Goal: Communication & Community: Answer question/provide support

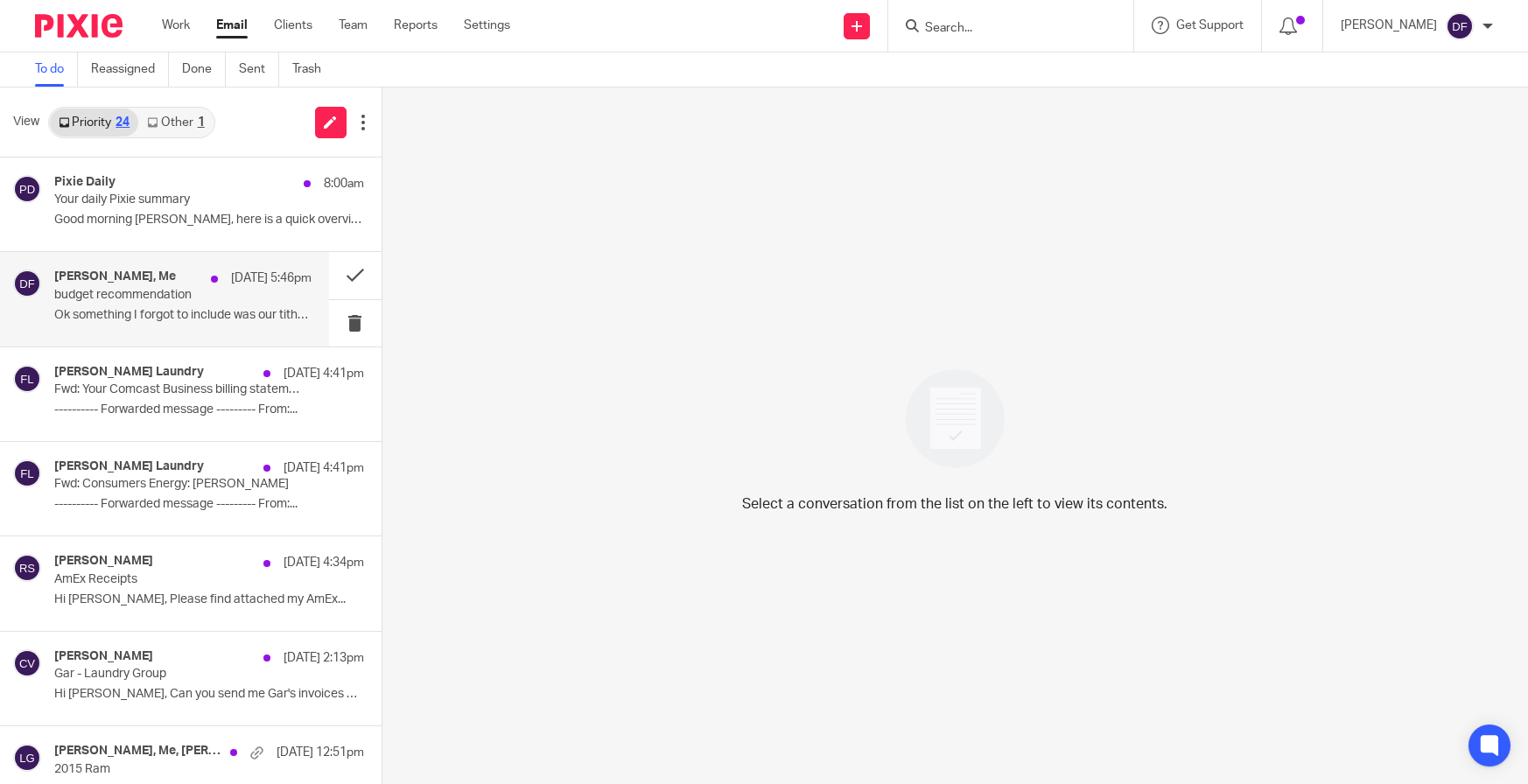
click at [154, 303] on div "[PERSON_NAME], Me [DATE] 5:46pm budget recommendation Ok something I forgot to …" at bounding box center [182, 299] width 258 height 59
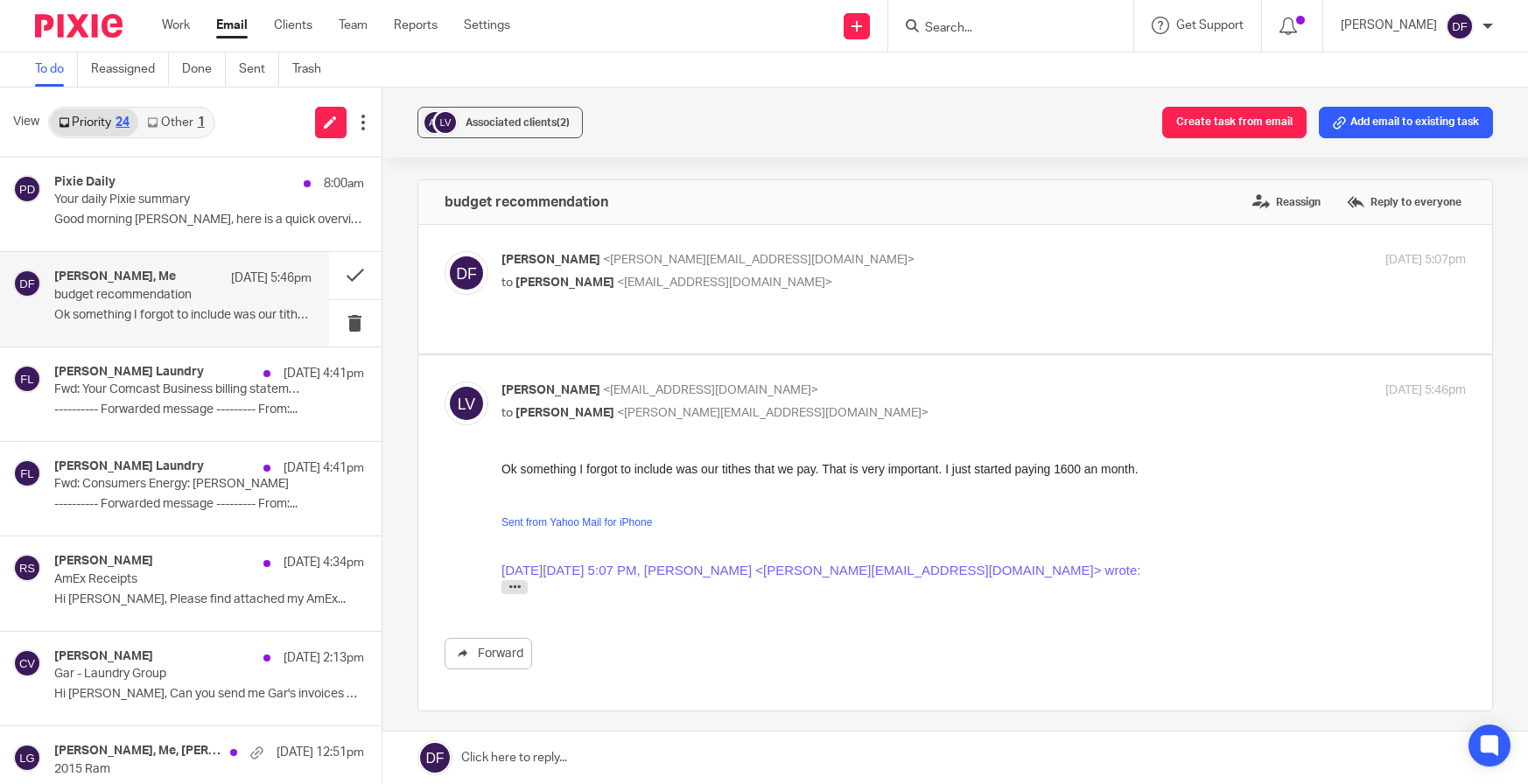
click at [937, 271] on div "[PERSON_NAME] <[PERSON_NAME][EMAIL_ADDRESS][DOMAIN_NAME]> to [PERSON_NAME] <[EM…" at bounding box center [823, 271] width 644 height 40
checkbox input "true"
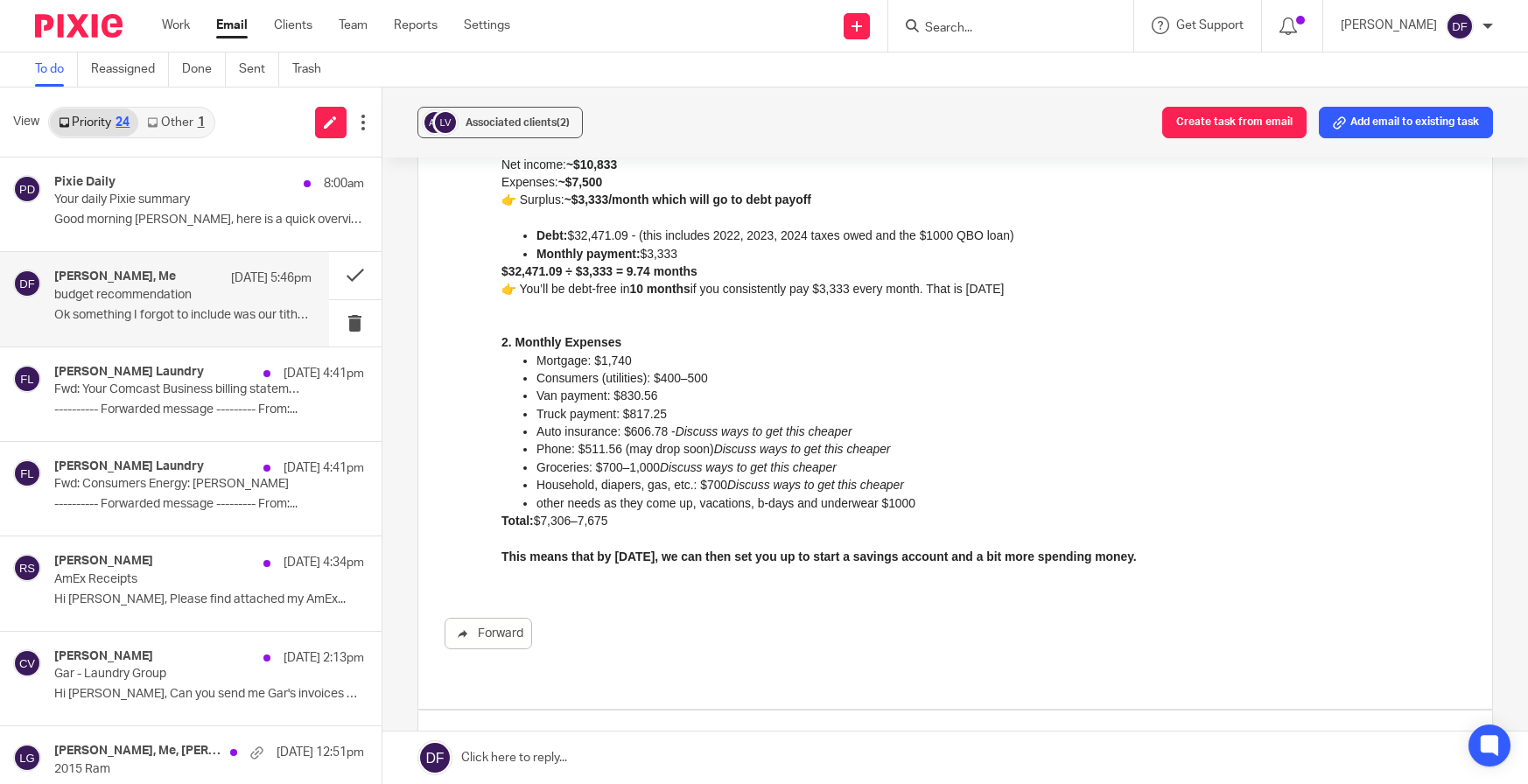
scroll to position [262, 0]
click at [770, 757] on link at bounding box center [955, 758] width 1147 height 52
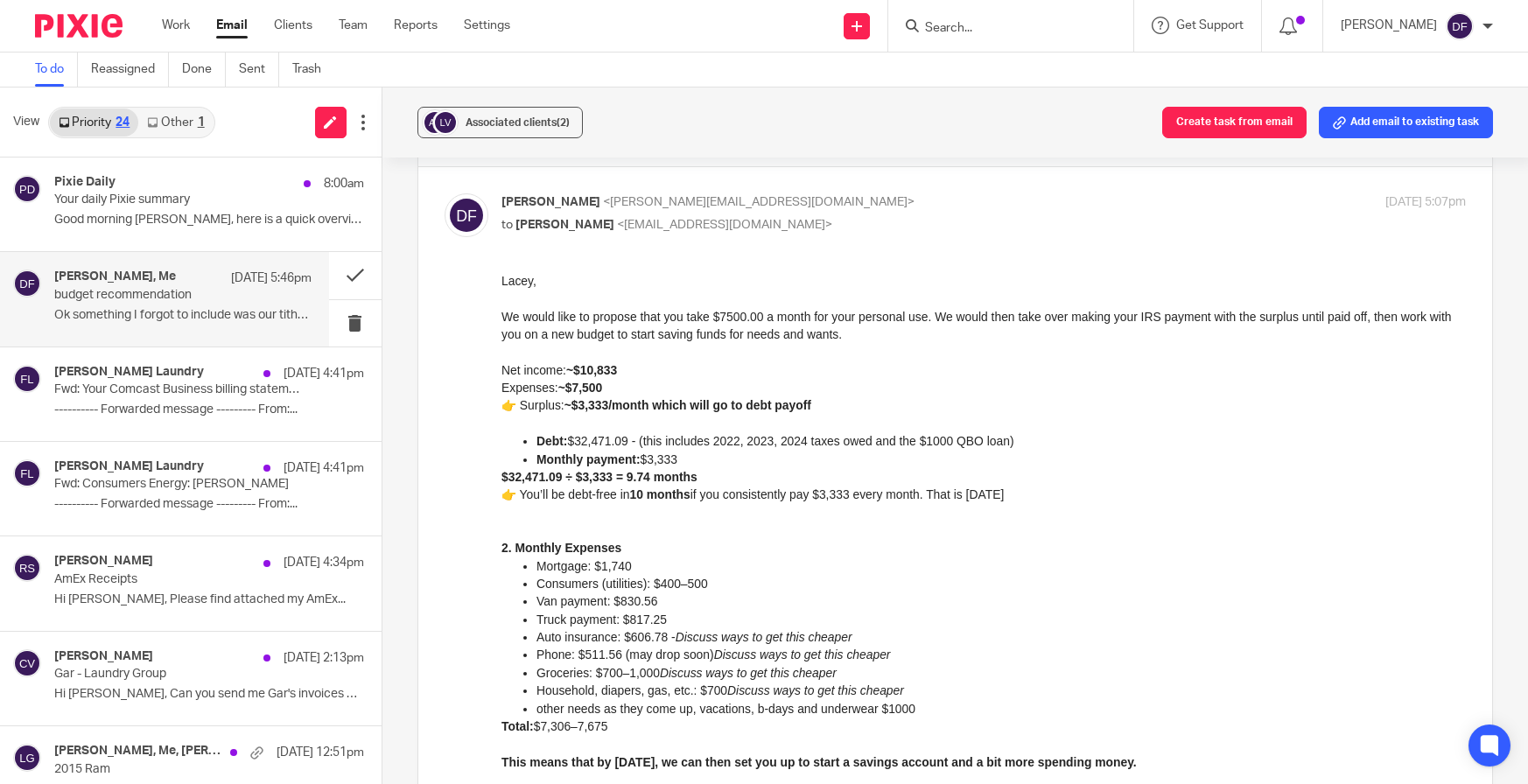
scroll to position [87, 0]
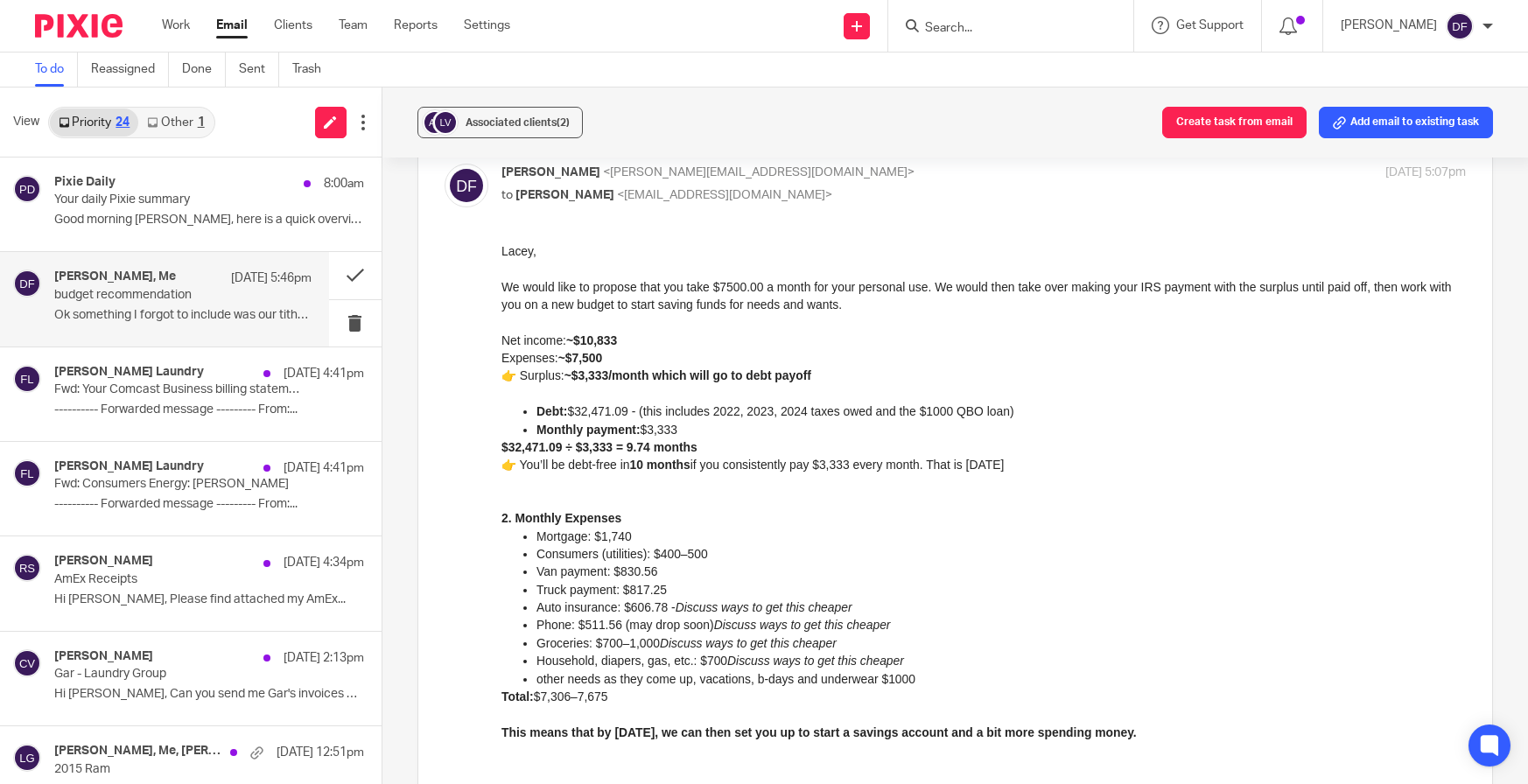
drag, startPoint x: 979, startPoint y: 578, endPoint x: 826, endPoint y: 405, distance: 231.0
drag, startPoint x: 998, startPoint y: 588, endPoint x: 720, endPoint y: 413, distance: 328.5
drag, startPoint x: 1189, startPoint y: 735, endPoint x: 465, endPoint y: 341, distance: 824.3
click at [500, 341] on html "[PERSON_NAME], We would like to propose that you take $7500.00 a month for your…" at bounding box center [983, 500] width 965 height 516
copy div "Net income: ~$10,833 Expenses: ~$7,500 👉 Surplus: ~$3,333/month which will go t…"
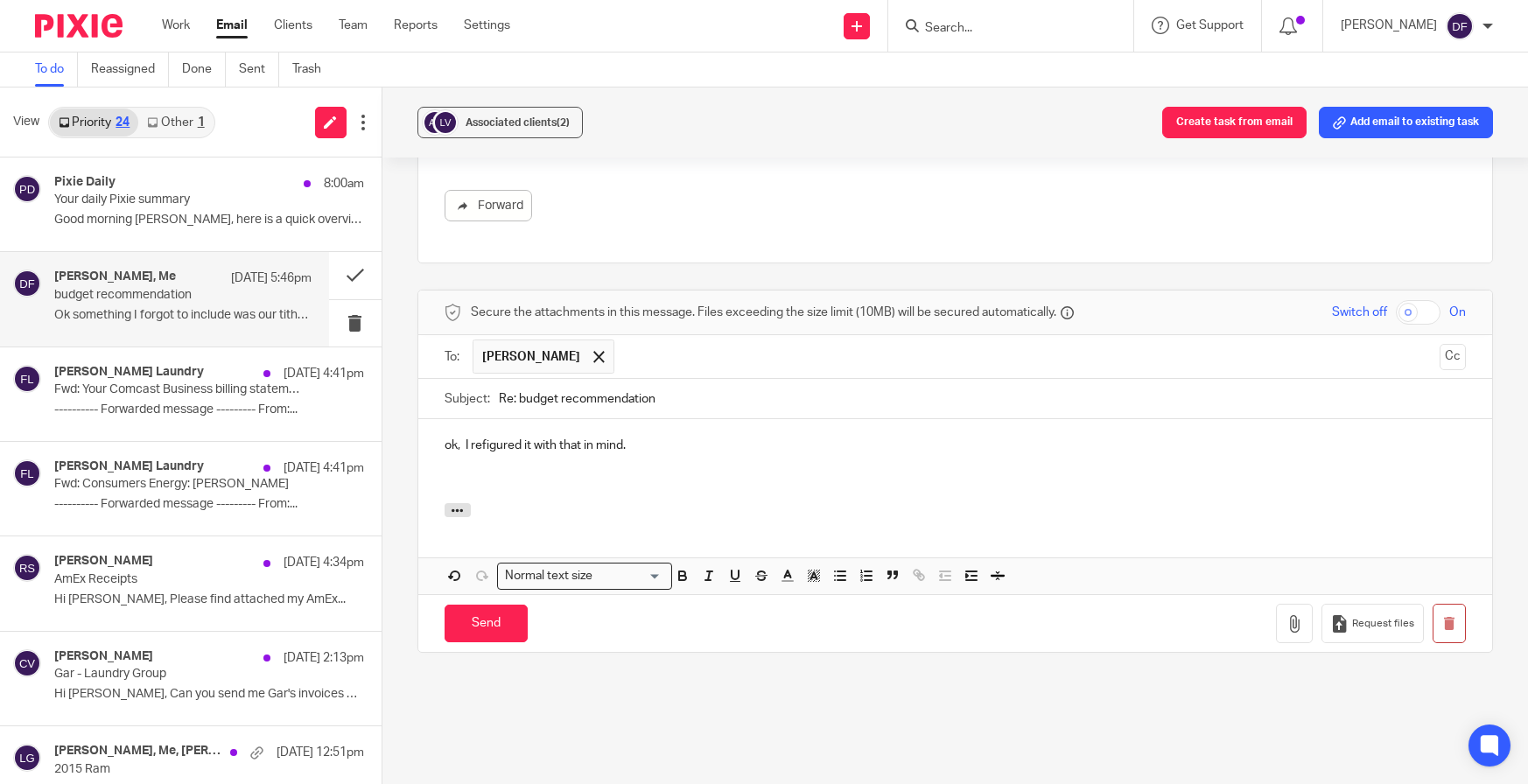
scroll to position [1056, 0]
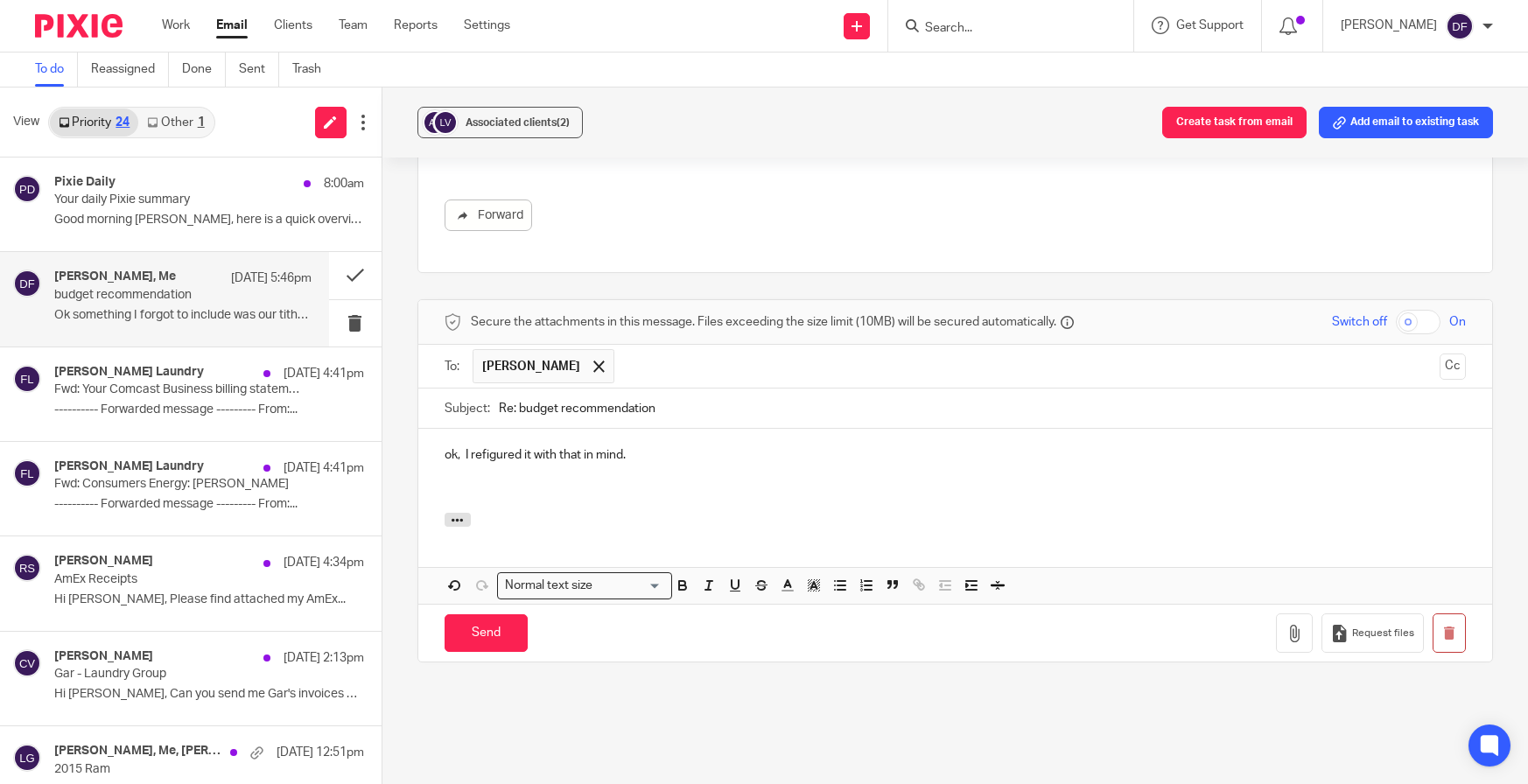
click at [498, 482] on p at bounding box center [955, 490] width 1022 height 18
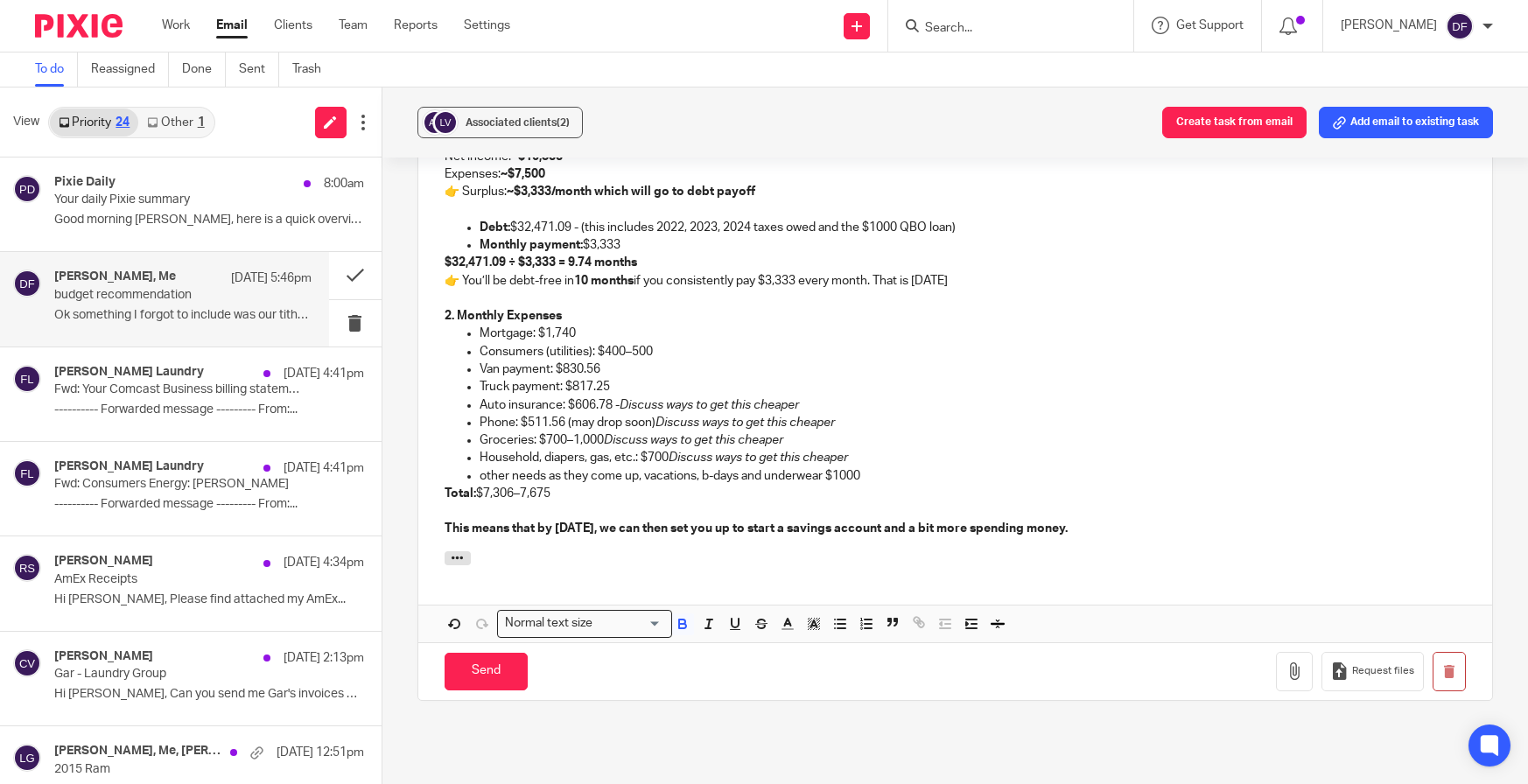
scroll to position [1216, 0]
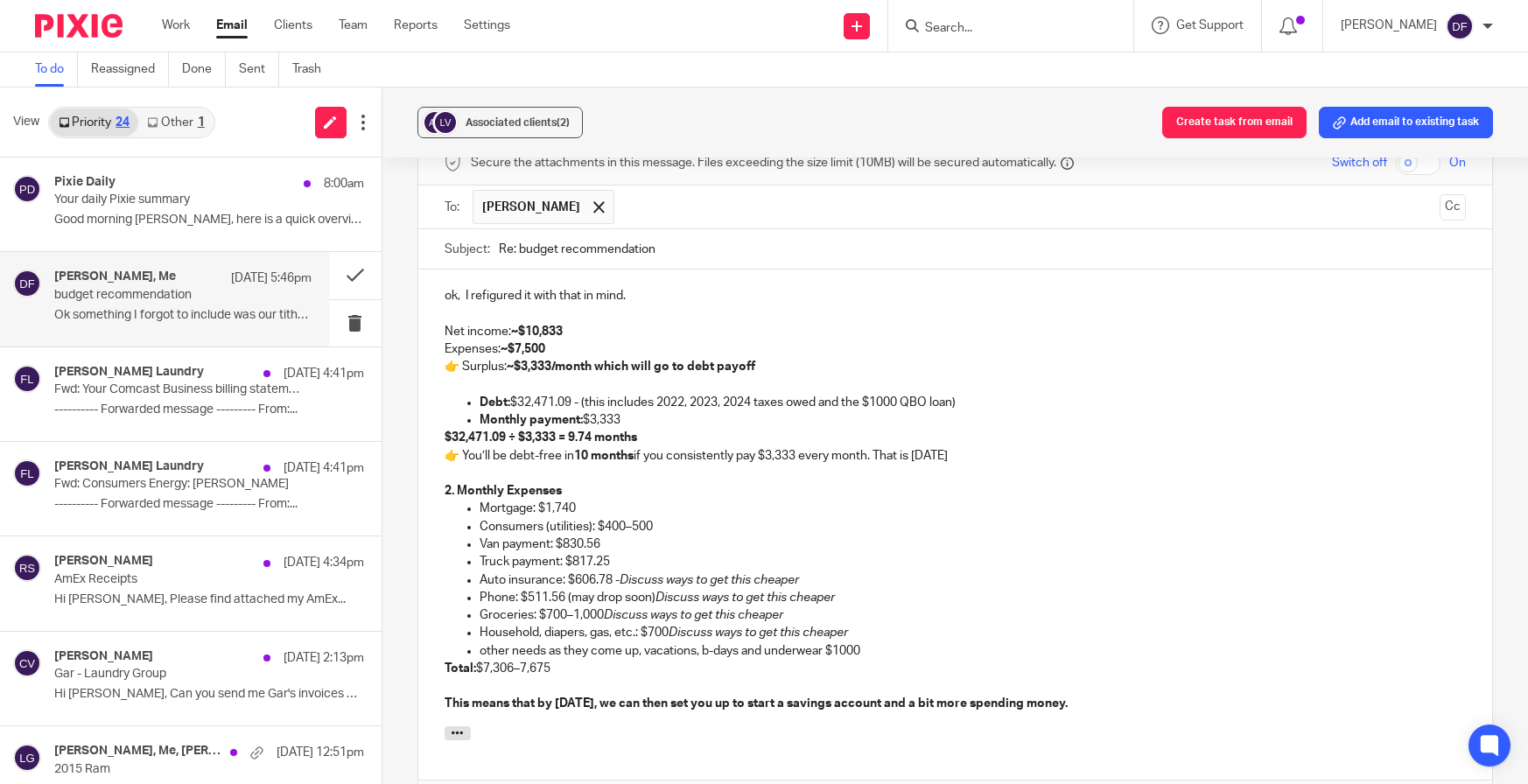
click at [562, 329] on p "Net income: ~$10,833 Expenses: ~$7,500 👉 Surplus: ~$3,333/month which will go t…" at bounding box center [955, 349] width 1022 height 53
click at [865, 624] on p "Household, diapers, gas, etc.: $700 Discuss ways to get this cheaper" at bounding box center [973, 632] width 987 height 18
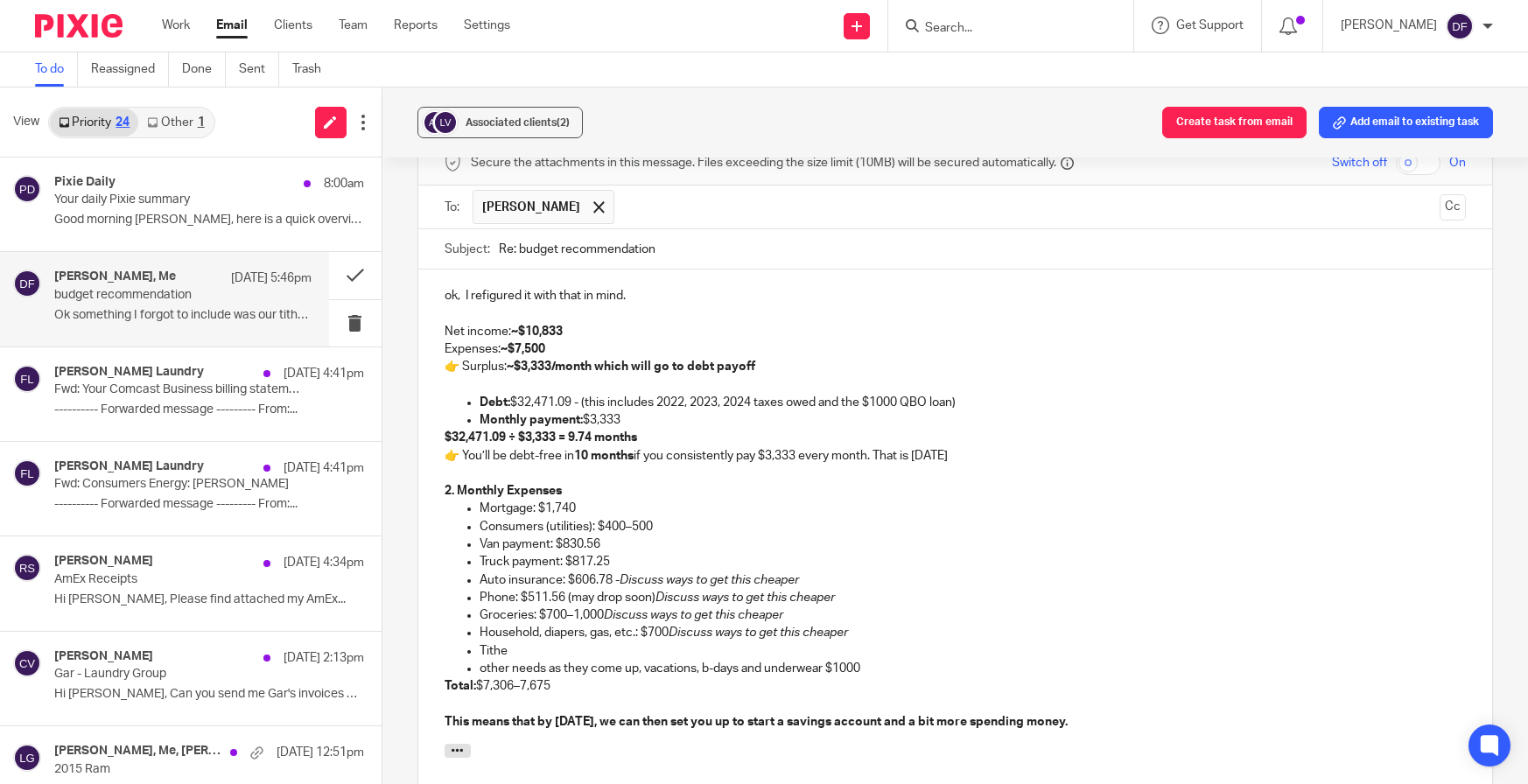
click at [580, 328] on p "Net income: ~$10,833 Expenses: ~$7,500 👉 Surplus: ~$3,333/month which will go t…" at bounding box center [955, 349] width 1022 height 53
click at [866, 659] on p "other needs as they come up, vacations, b-days and underwear $1000" at bounding box center [973, 668] width 987 height 18
drag, startPoint x: 863, startPoint y: 651, endPoint x: 834, endPoint y: 649, distance: 29.1
click at [834, 659] on p "other needs as they come up, vacations, b-days and underwear $1000" at bounding box center [973, 668] width 987 height 18
click at [528, 643] on p "Tithe" at bounding box center [973, 651] width 987 height 18
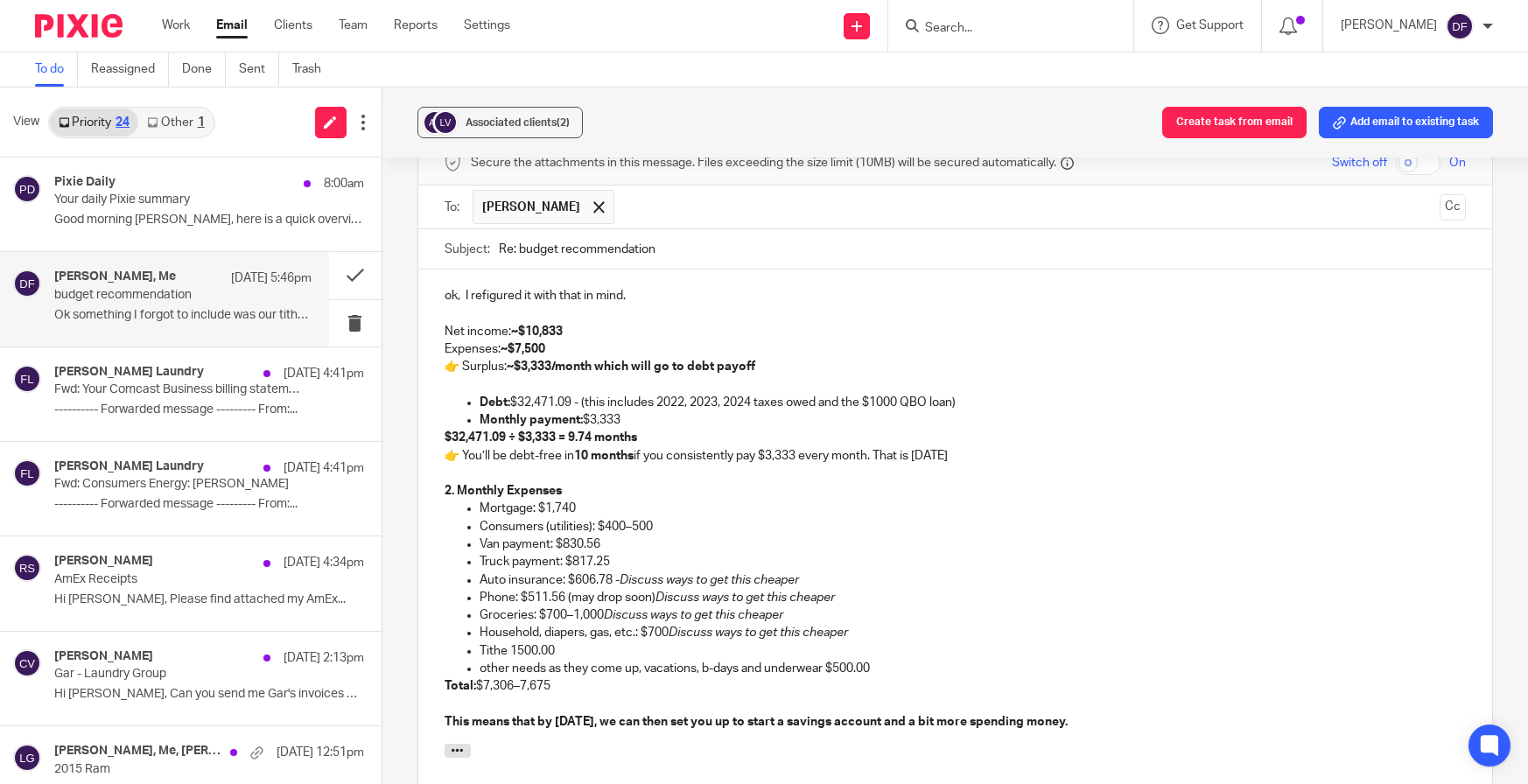
click at [517, 343] on strong "~$7,500" at bounding box center [523, 349] width 45 height 12
click at [526, 361] on strong "~$3,333/month which will go to debt payoff" at bounding box center [631, 366] width 248 height 12
drag, startPoint x: 552, startPoint y: 418, endPoint x: 525, endPoint y: 419, distance: 27.0
click at [525, 432] on strong "$32,471.09 ÷ $3,333 = 9.74 months" at bounding box center [540, 437] width 193 height 12
click at [590, 432] on strong "= 9.74 months" at bounding box center [602, 437] width 79 height 12
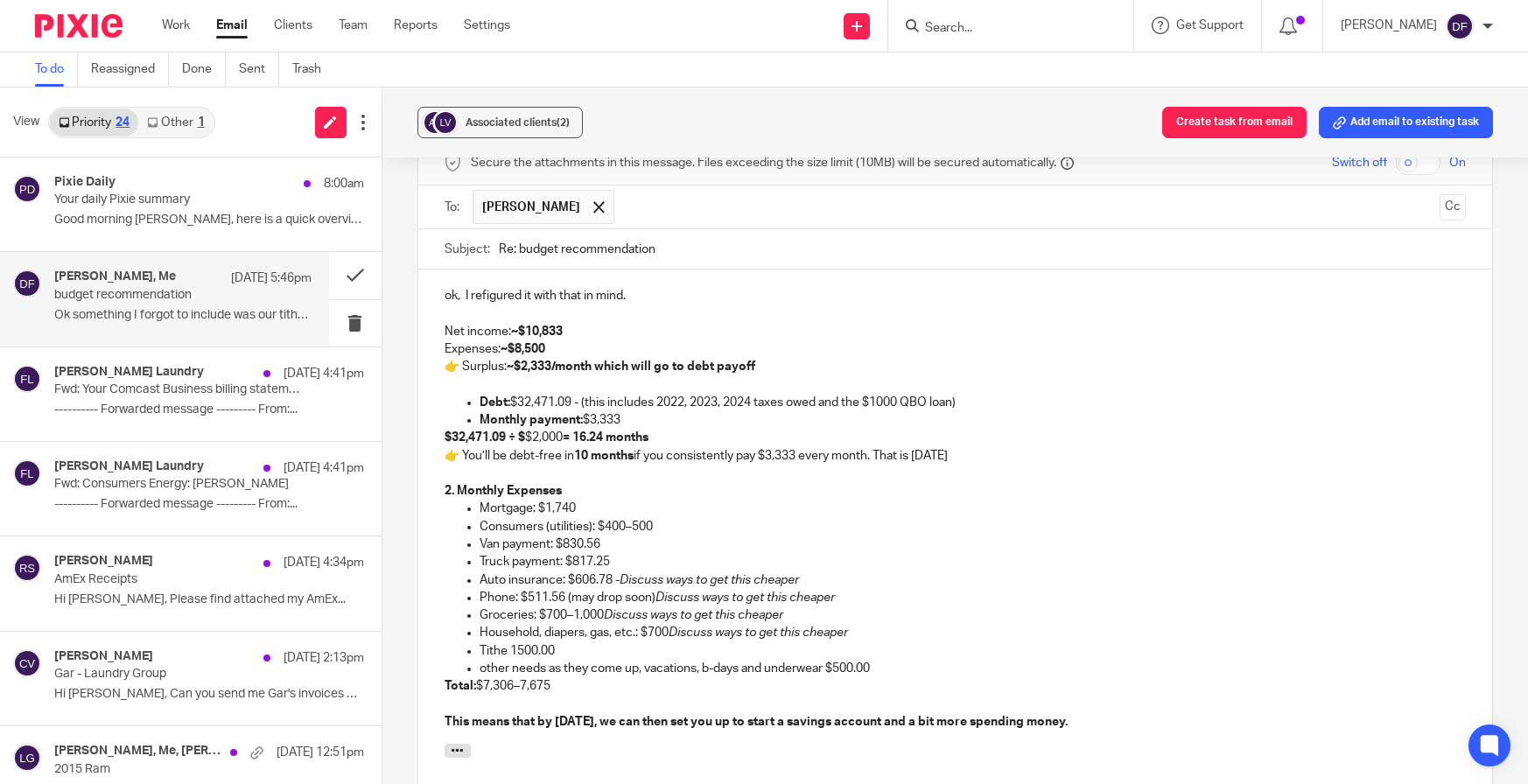
click at [586, 450] on strong "10 months" at bounding box center [604, 456] width 60 height 12
click at [799, 447] on p "👉 You’ll be debt-free [DATE] if you consistently pay $3,333 every month. That i…" at bounding box center [955, 456] width 1022 height 18
click at [1001, 447] on p "👉 You’ll be debt-free [DATE] if you consistently pay $2000 every month. That is…" at bounding box center [955, 456] width 1022 height 18
drag, startPoint x: 953, startPoint y: 439, endPoint x: 944, endPoint y: 441, distance: 9.2
click at [944, 447] on p "👉 You’ll be debt-free [DATE] if you consistently pay $2000 every month. That is…" at bounding box center [955, 456] width 1022 height 18
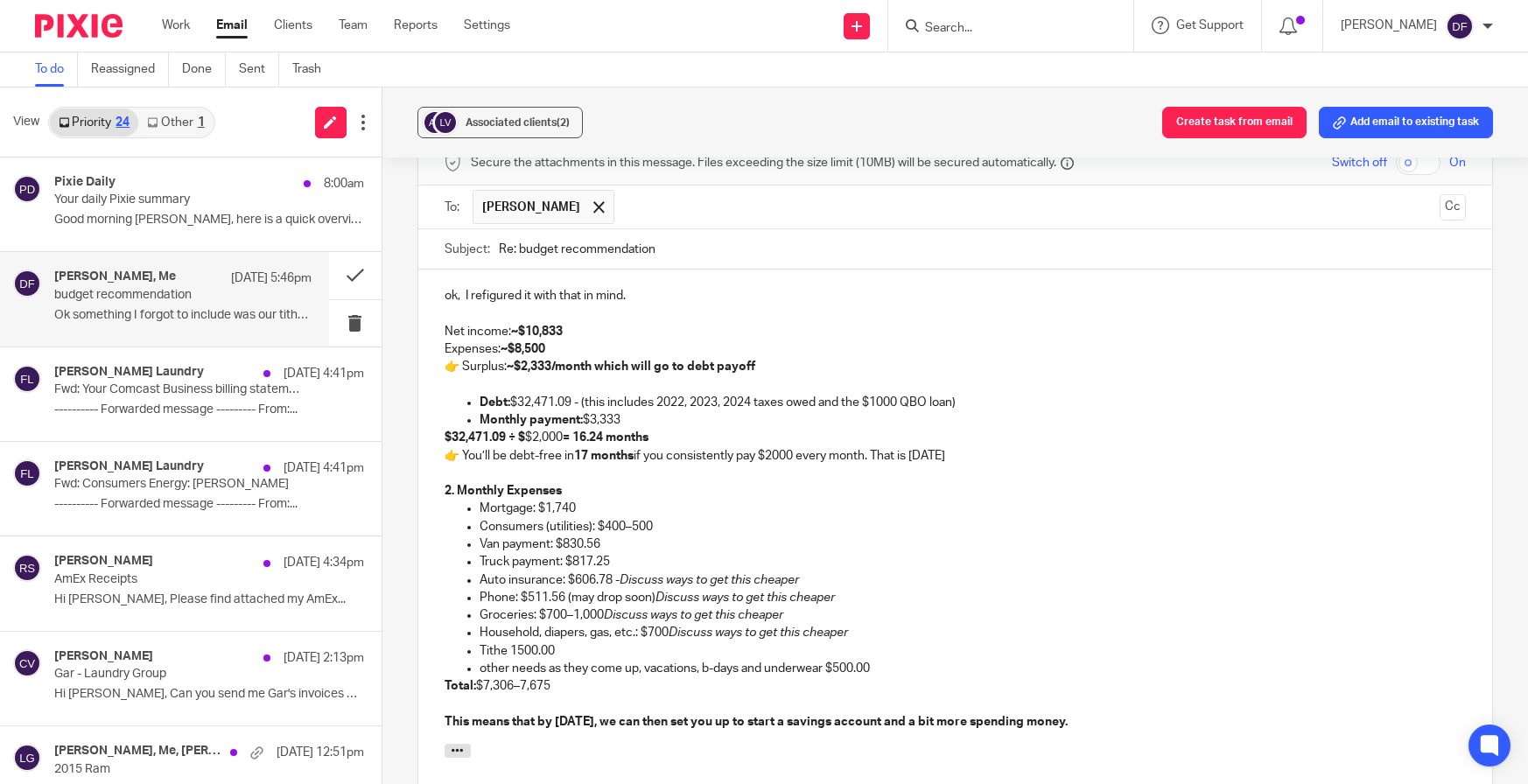
drag, startPoint x: 625, startPoint y: 403, endPoint x: 591, endPoint y: 405, distance: 34.1
click at [591, 411] on p "Monthly payment: $3,333" at bounding box center [973, 419] width 987 height 18
drag, startPoint x: 563, startPoint y: 419, endPoint x: 524, endPoint y: 420, distance: 39.0
click at [524, 429] on p "$32,471.09 ÷ $ $2,000 = 16.24 months" at bounding box center [955, 437] width 1022 height 18
click at [524, 432] on strong "$32,471.09 ÷ $$2,000 = 16.24 months" at bounding box center [548, 437] width 206 height 12
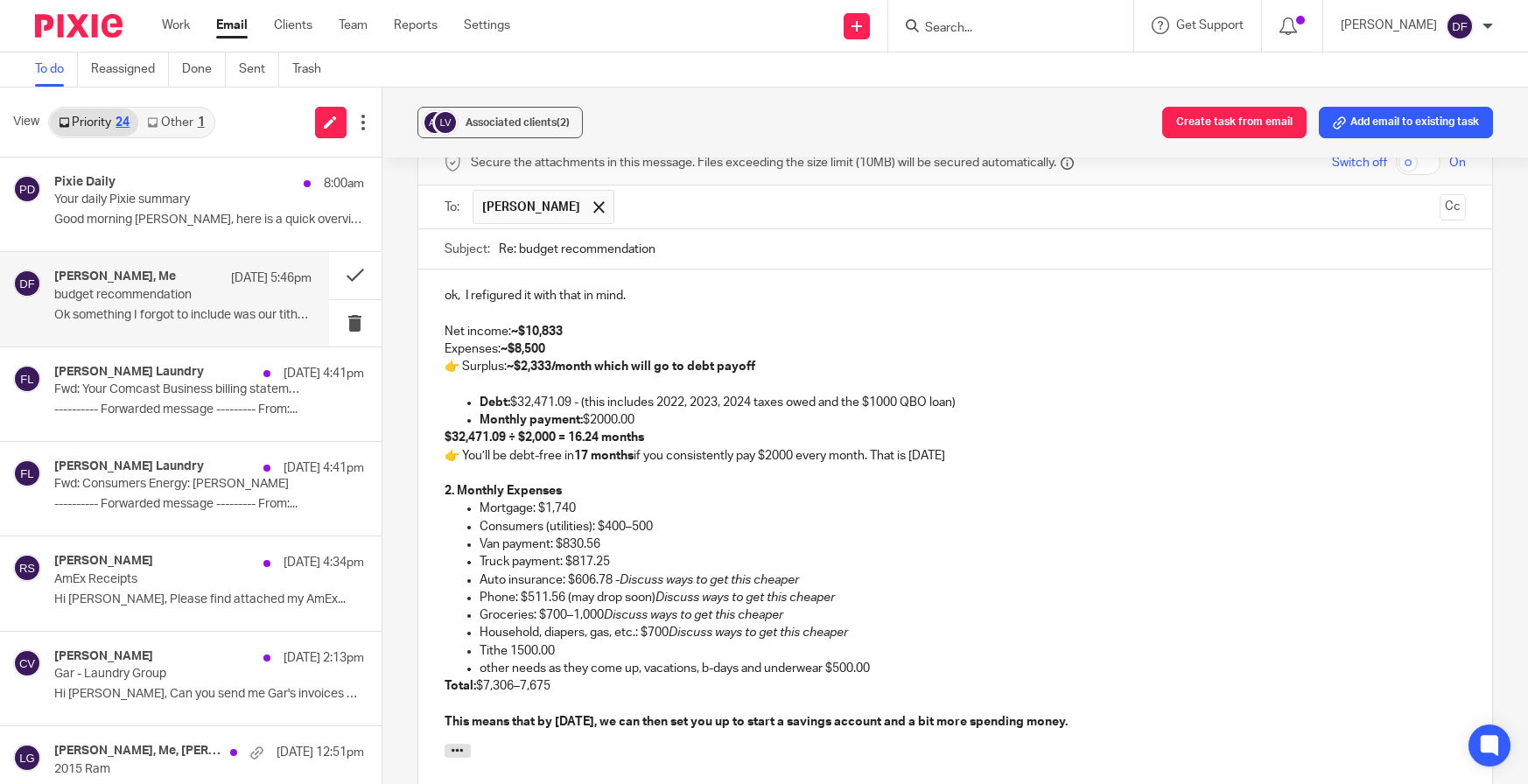
click at [549, 695] on p at bounding box center [955, 703] width 1022 height 18
drag, startPoint x: 561, startPoint y: 665, endPoint x: 487, endPoint y: 671, distance: 74.2
click at [487, 677] on p "Total: $7,306–7,675" at bounding box center [955, 685] width 1022 height 18
click at [620, 677] on p "Total: $7,306–7,675" at bounding box center [955, 685] width 1022 height 18
click at [487, 677] on p "Total: $7,306–7,675" at bounding box center [955, 685] width 1022 height 18
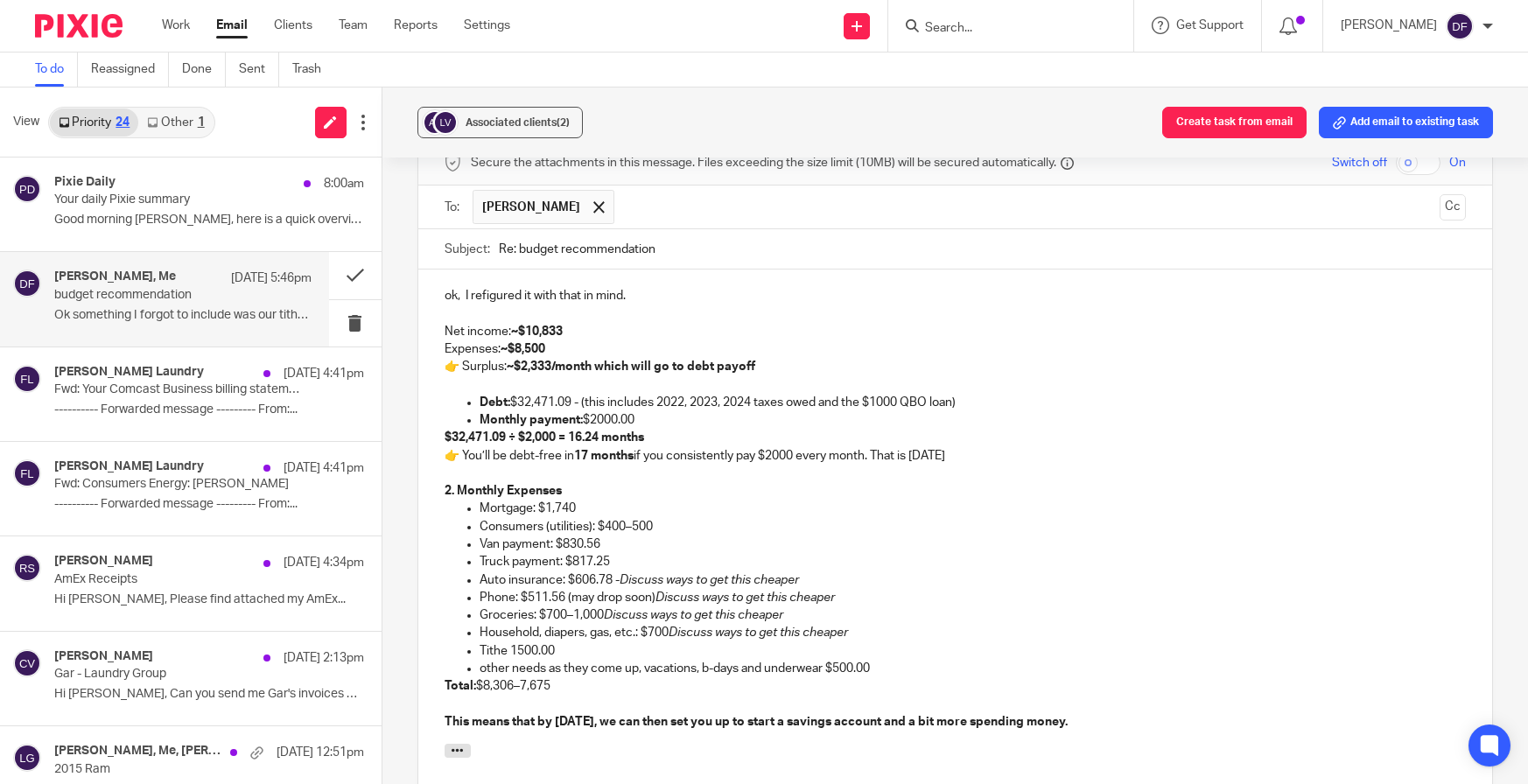
click at [524, 677] on p "Total: $8,306–7,675" at bounding box center [955, 685] width 1022 height 18
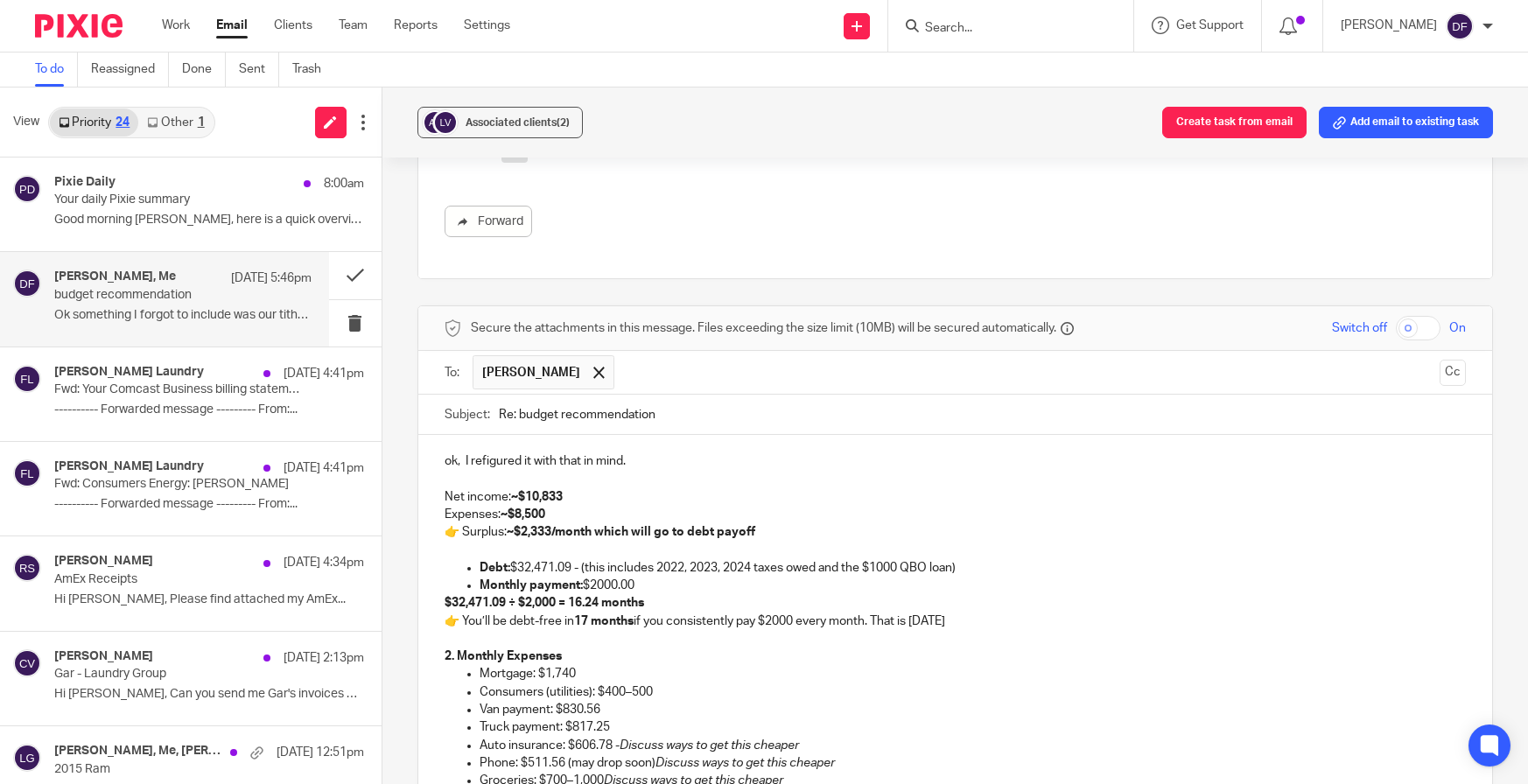
scroll to position [1137, 0]
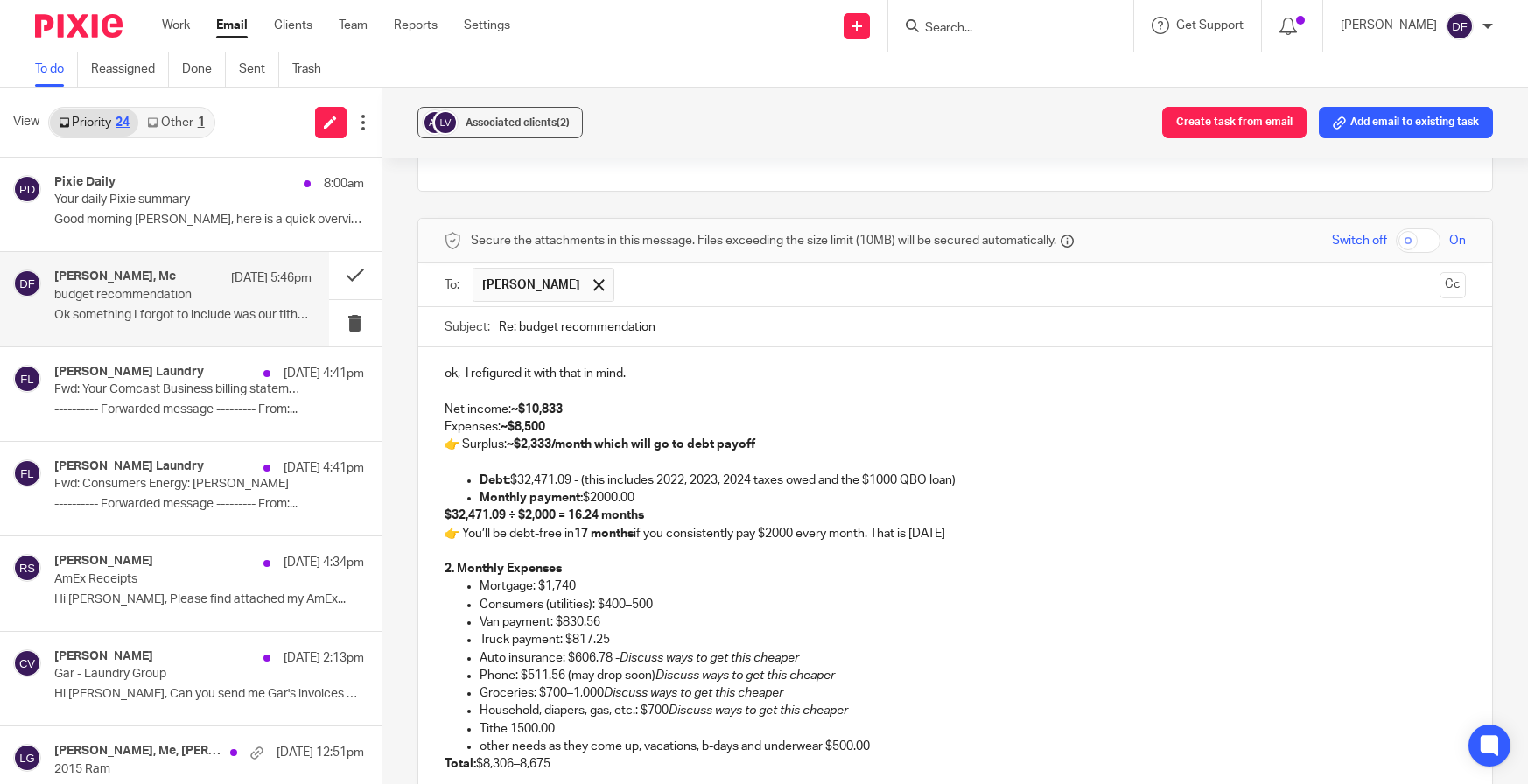
click at [678, 383] on p at bounding box center [955, 392] width 1022 height 18
click at [687, 365] on p "ok, I refigured it with that in mind." at bounding box center [955, 373] width 1022 height 18
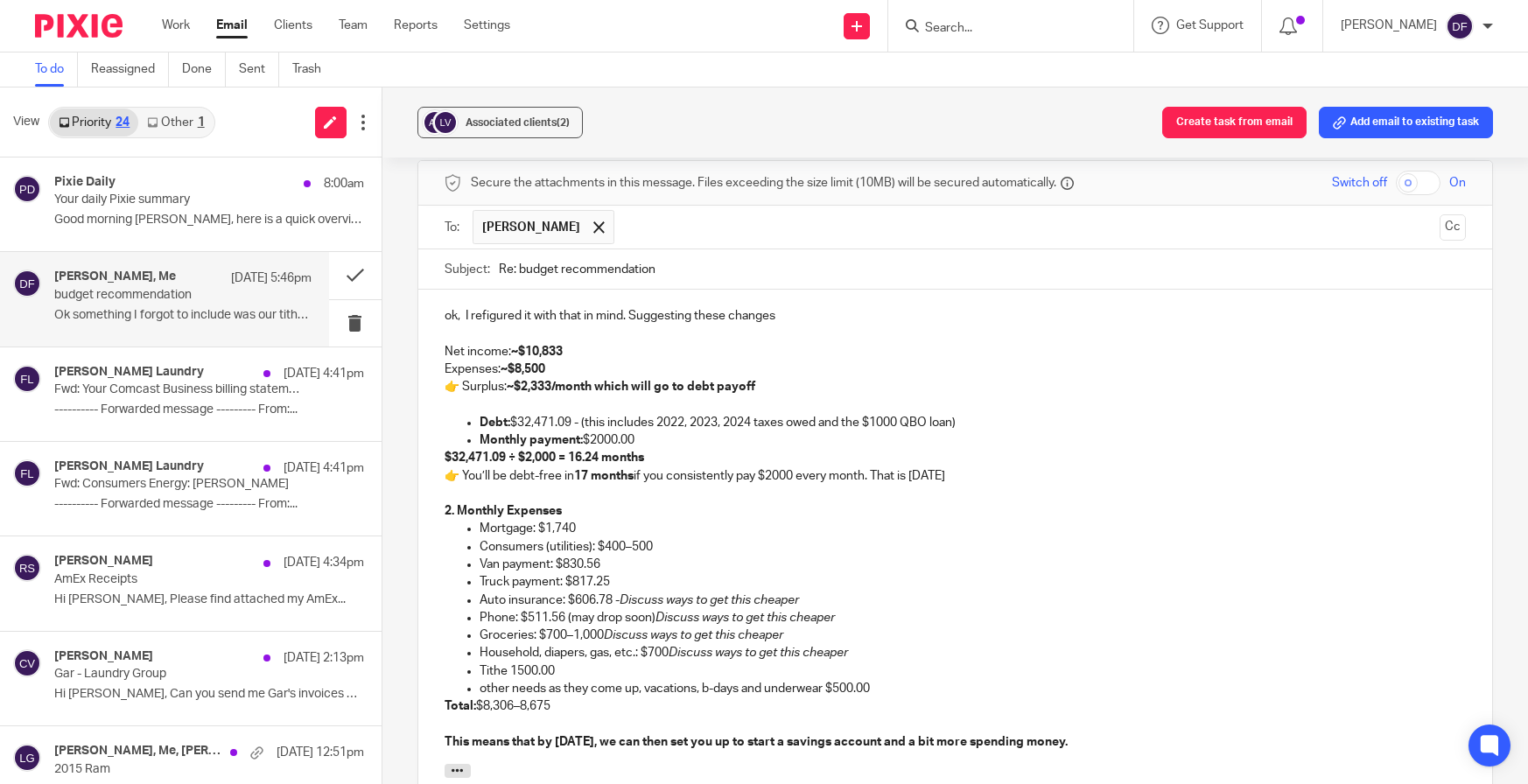
scroll to position [1225, 0]
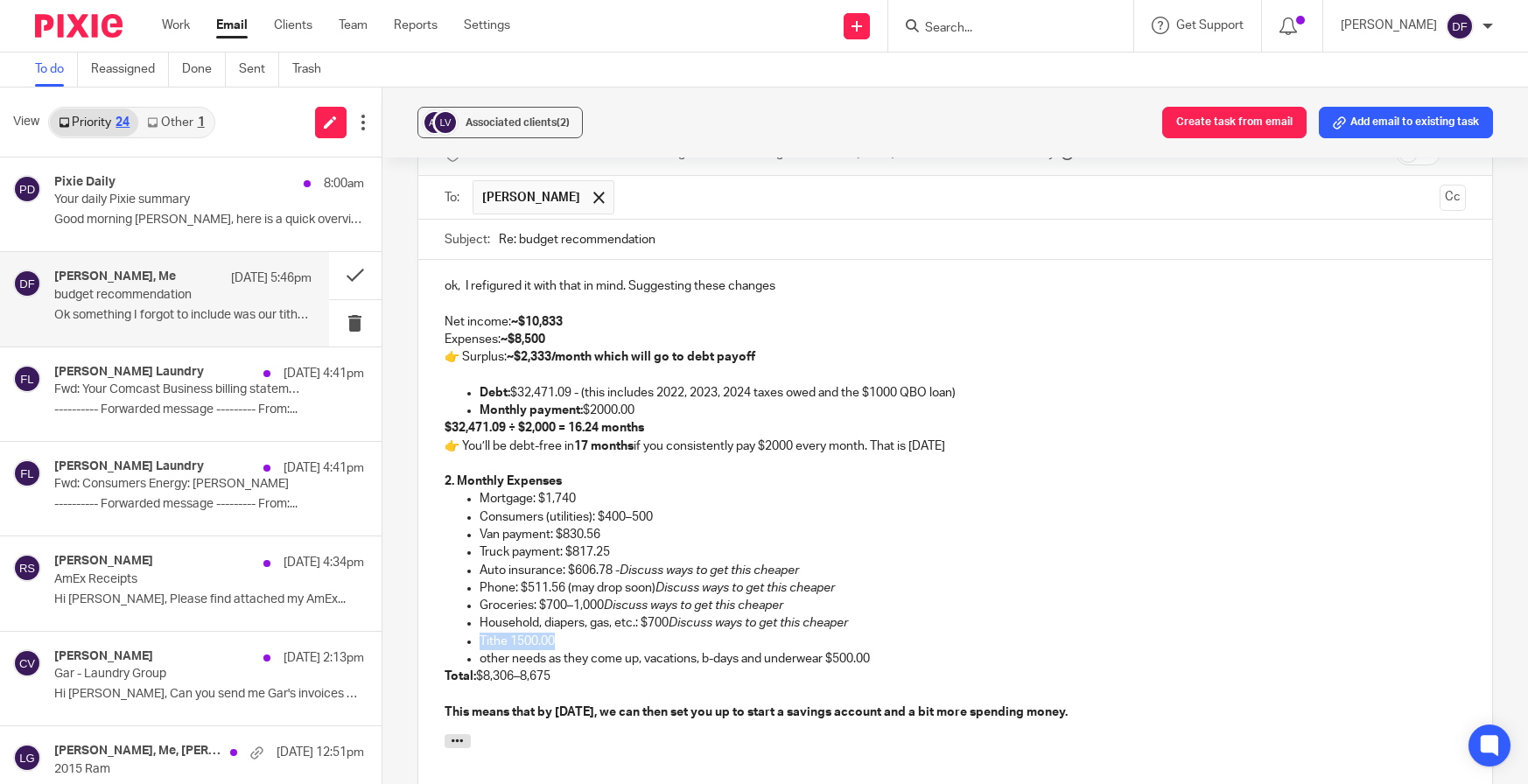
drag, startPoint x: 474, startPoint y: 622, endPoint x: 555, endPoint y: 618, distance: 81.1
click at [555, 618] on ul "Mortgage: $1,740 Consumers (utilities): $400–500 Van payment: $830.56 Truck pay…" at bounding box center [955, 578] width 1022 height 178
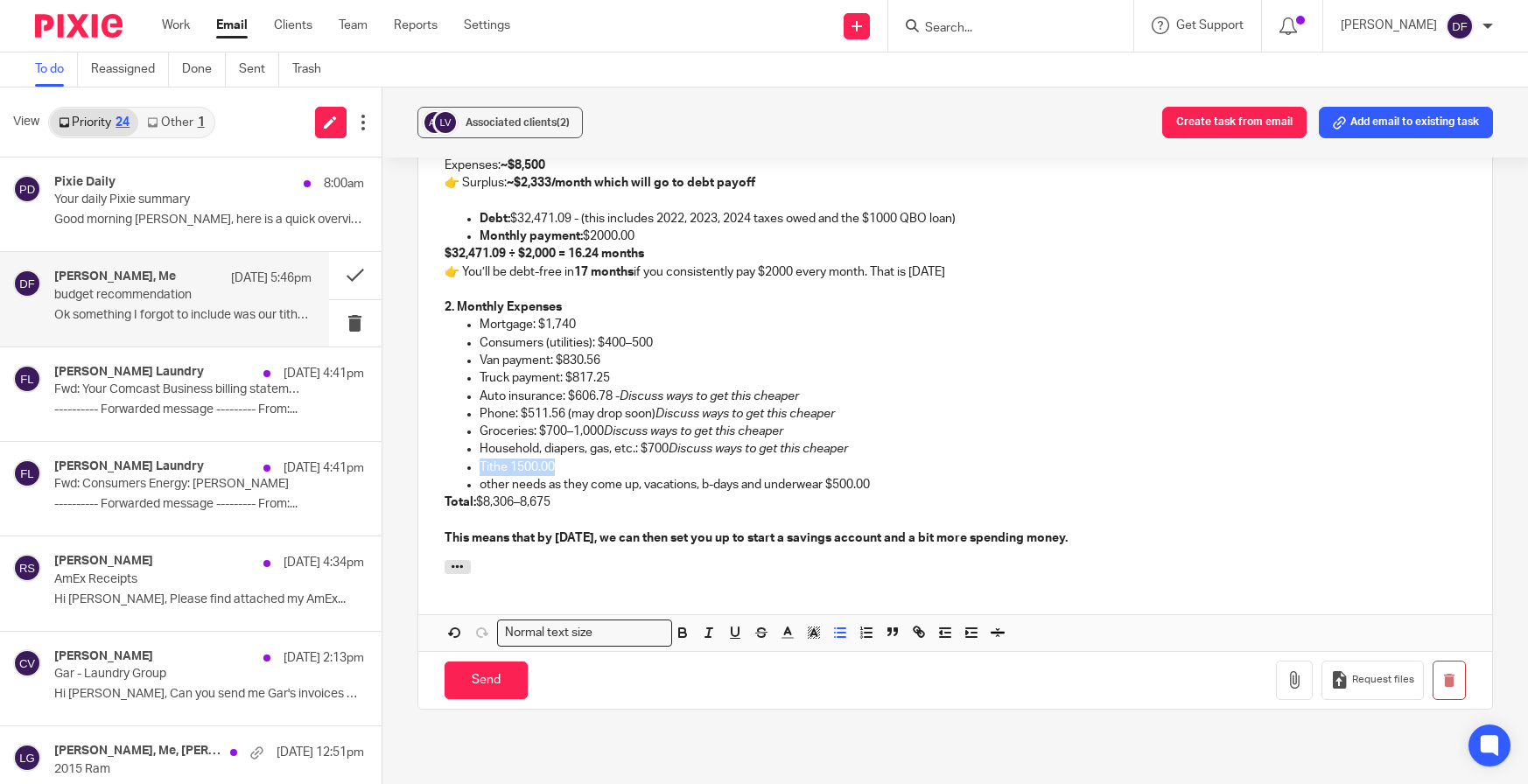
scroll to position [1400, 0]
click at [804, 621] on button "button" at bounding box center [815, 632] width 22 height 22
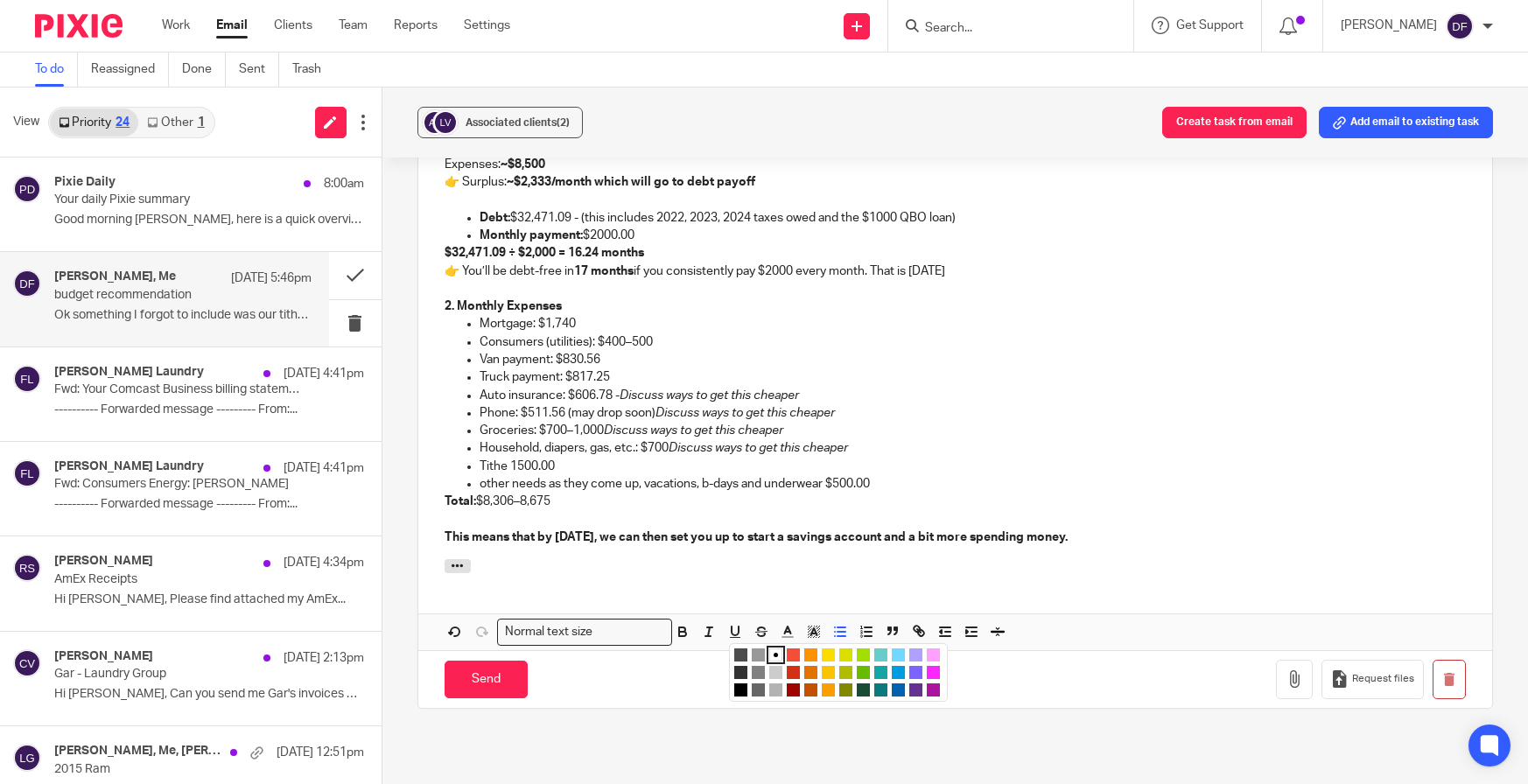
click at [830, 648] on li "color:#FCDC00" at bounding box center [828, 655] width 13 height 13
click at [596, 458] on p "Tithe 1500.00" at bounding box center [973, 466] width 987 height 18
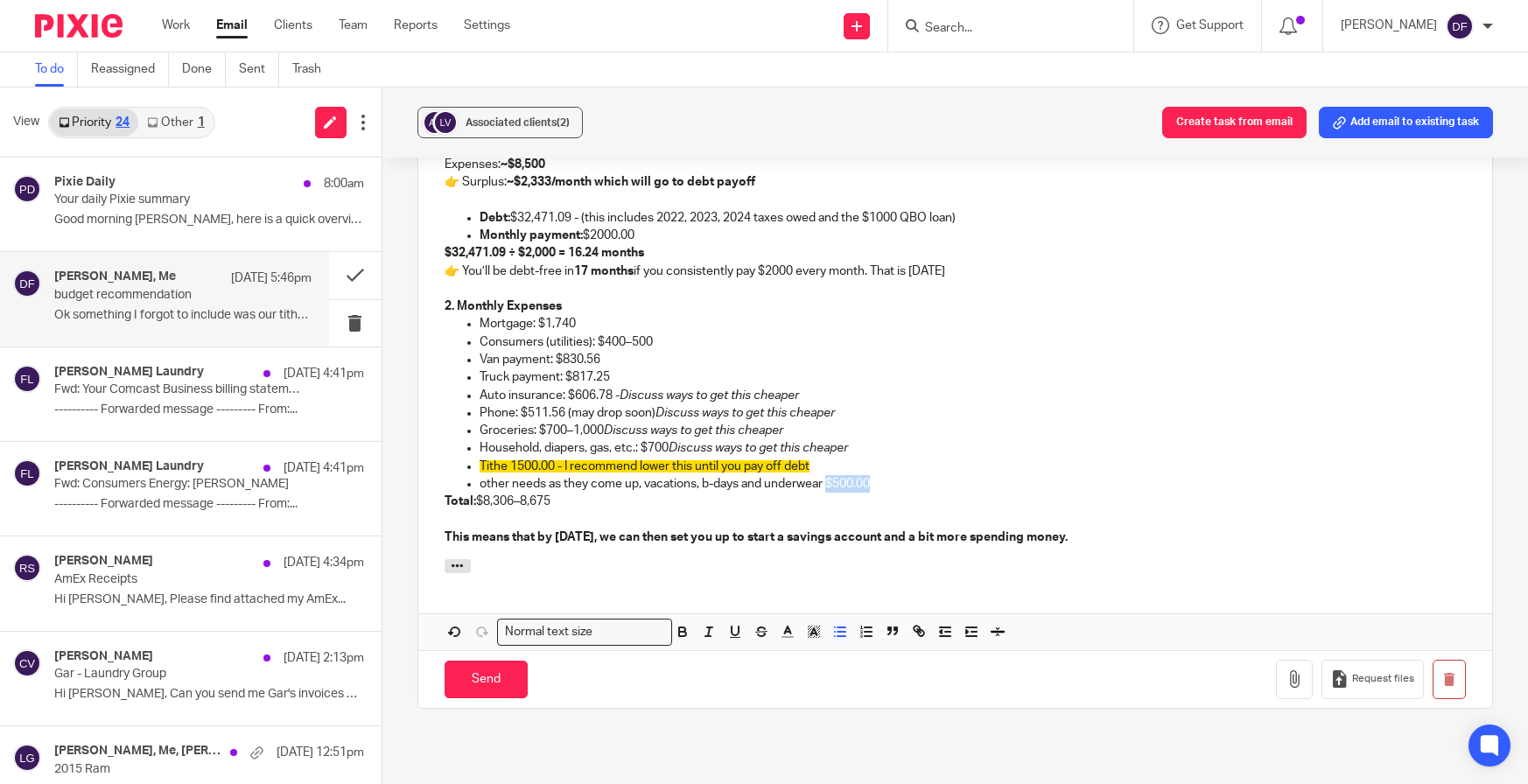
drag, startPoint x: 886, startPoint y: 471, endPoint x: 828, endPoint y: 472, distance: 58.0
click at [828, 475] on p "other needs as they come up, vacations, b-days and underwear $500.00" at bounding box center [973, 484] width 987 height 18
click at [810, 629] on polyline "button" at bounding box center [813, 632] width 7 height 7
click at [825, 648] on li "color:#FCDC00" at bounding box center [828, 655] width 13 height 13
click at [1085, 405] on p "Phone: $511.56 (may drop soon) Discuss ways to get this cheaper" at bounding box center [973, 413] width 987 height 18
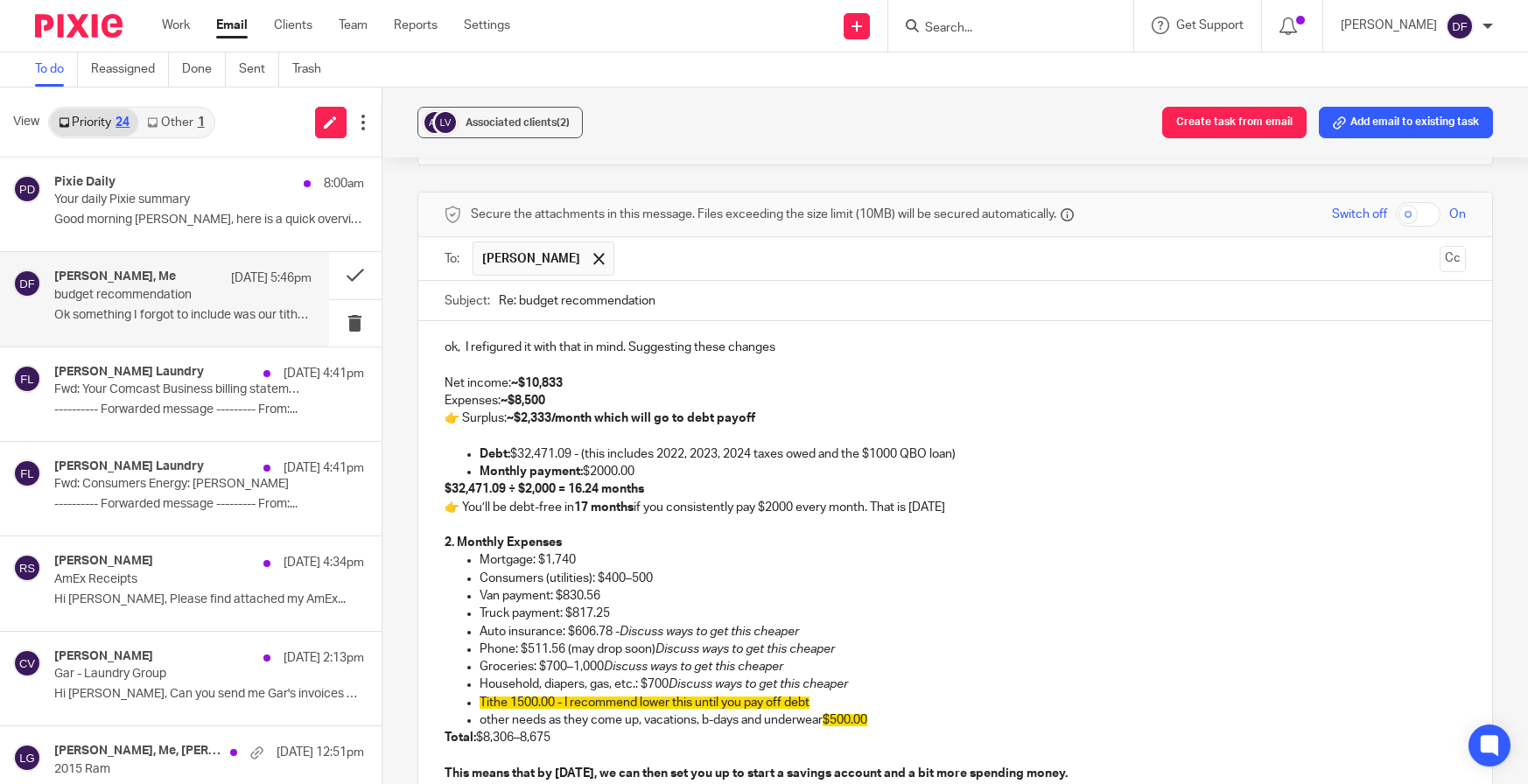
scroll to position [1137, 0]
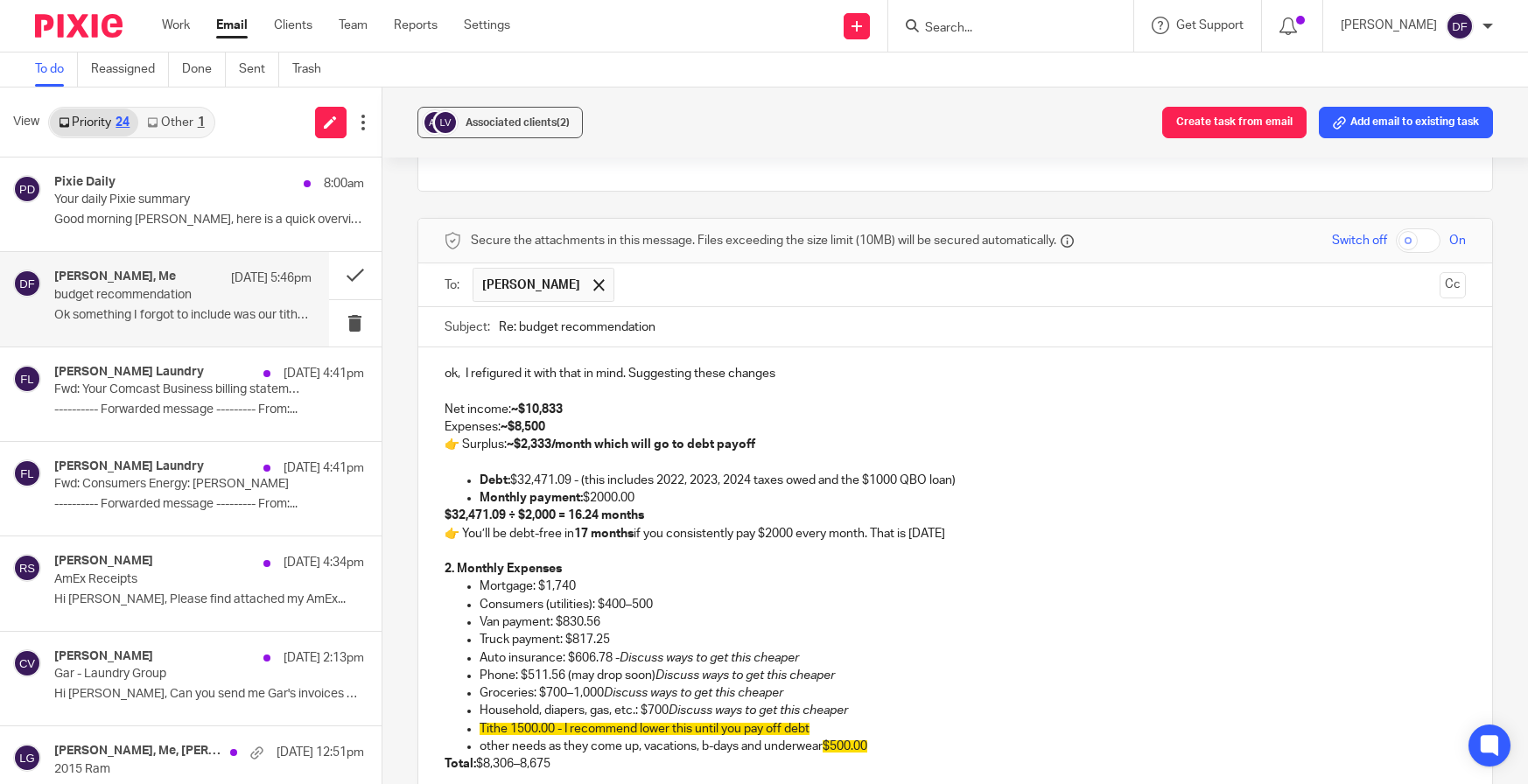
drag, startPoint x: 654, startPoint y: 478, endPoint x: 724, endPoint y: 481, distance: 70.1
click at [724, 489] on p "Monthly payment: $2000.00" at bounding box center [973, 498] width 987 height 18
click at [1030, 472] on p "Debt: $32,471.09 - (this includes 2022, 2023, 2024 taxes owed and the $1000 QBO…" at bounding box center [973, 480] width 987 height 18
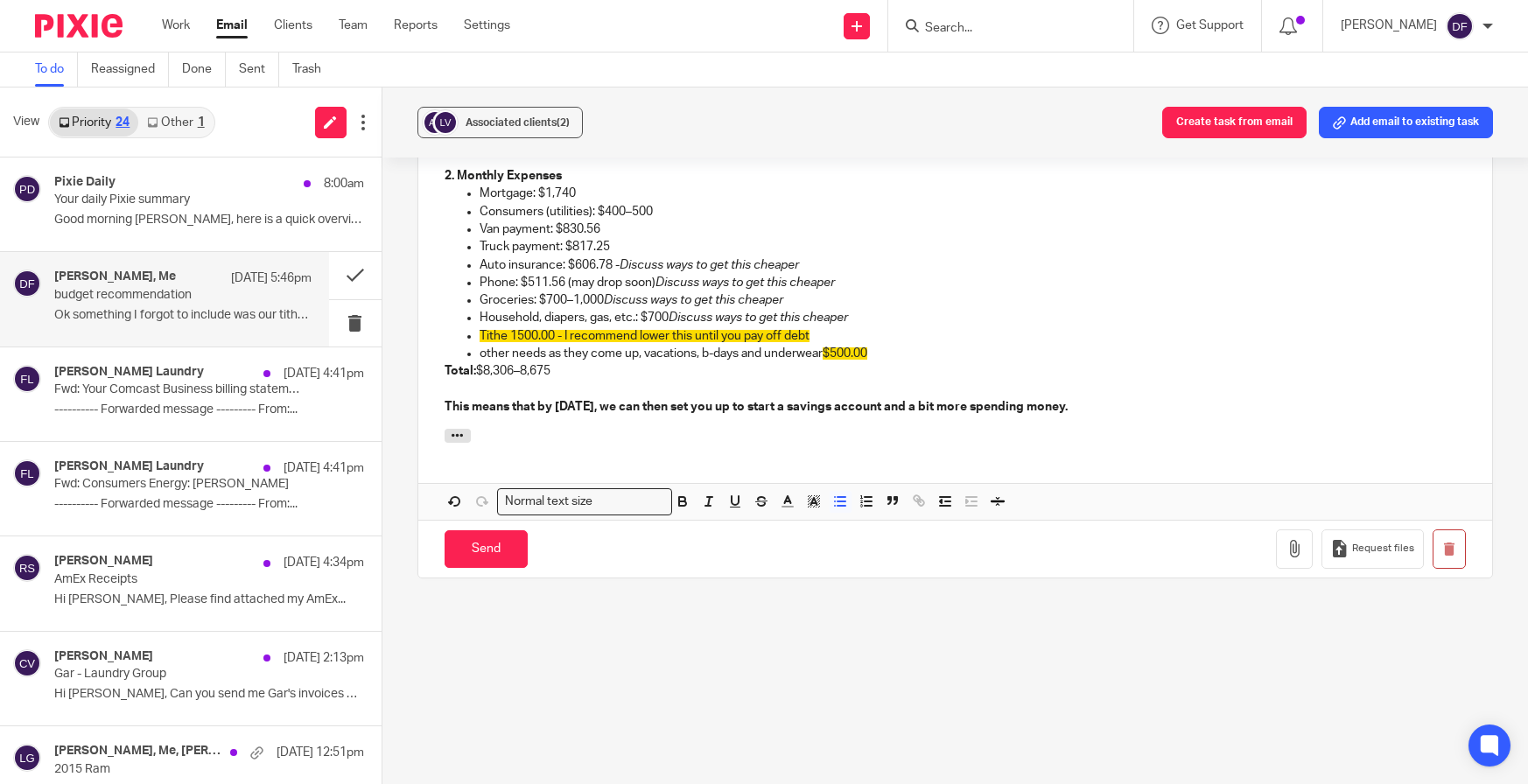
scroll to position [1534, 0]
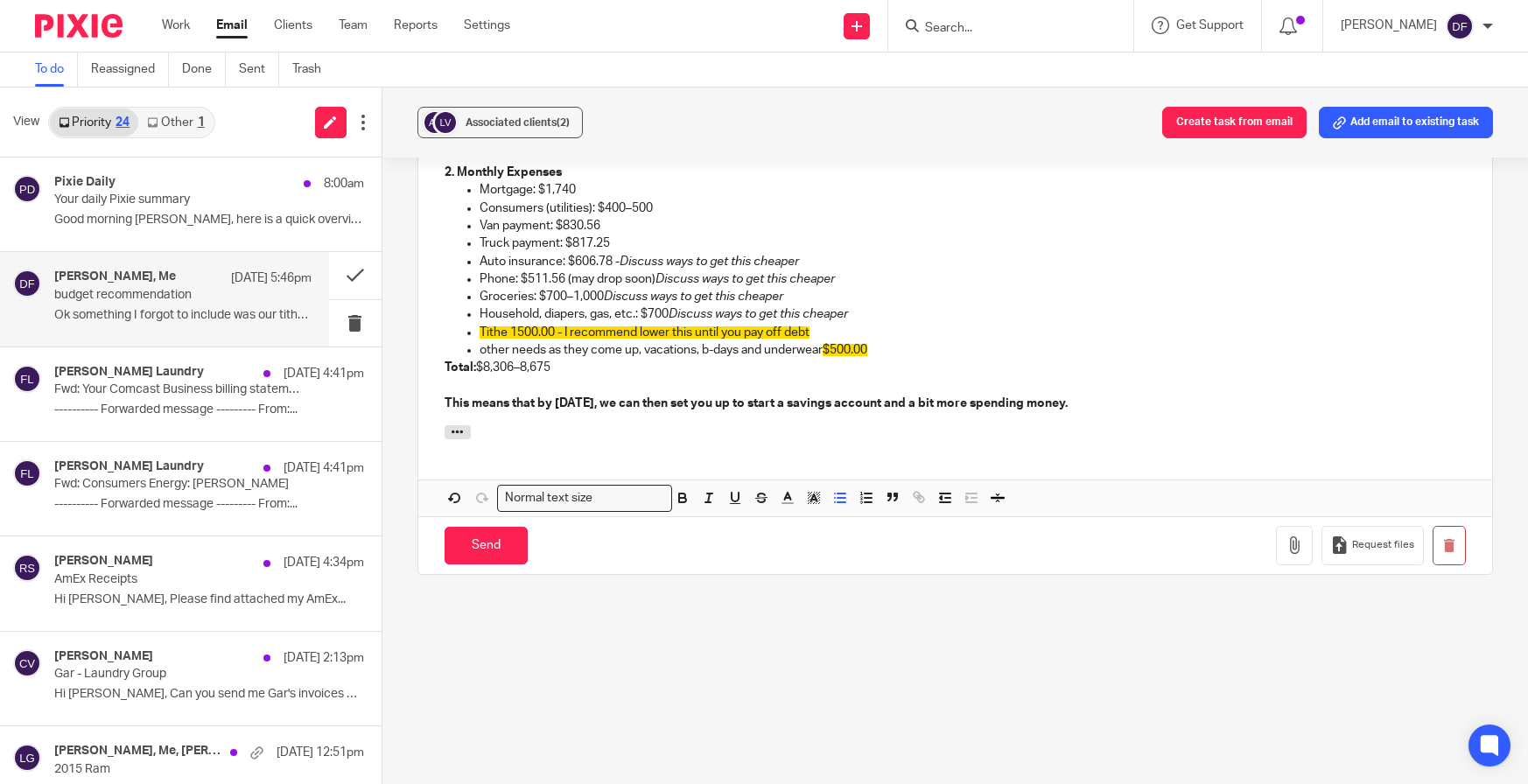
click at [636, 397] on strong "This means that by [DATE], we can then set you up to start a savings account an…" at bounding box center [756, 403] width 623 height 12
drag, startPoint x: 1115, startPoint y: 402, endPoint x: 1117, endPoint y: 387, distance: 15.1
click at [1112, 395] on div "ok, I refigured it with that in mind. Suggesting these changes Net income: ~$10…" at bounding box center [955, 188] width 1074 height 474
drag, startPoint x: 1121, startPoint y: 384, endPoint x: 430, endPoint y: 379, distance: 691.0
click at [430, 379] on div "ok, I refigured it with that in mind. Suggesting these changes Net income: ~$10…" at bounding box center [955, 188] width 1074 height 474
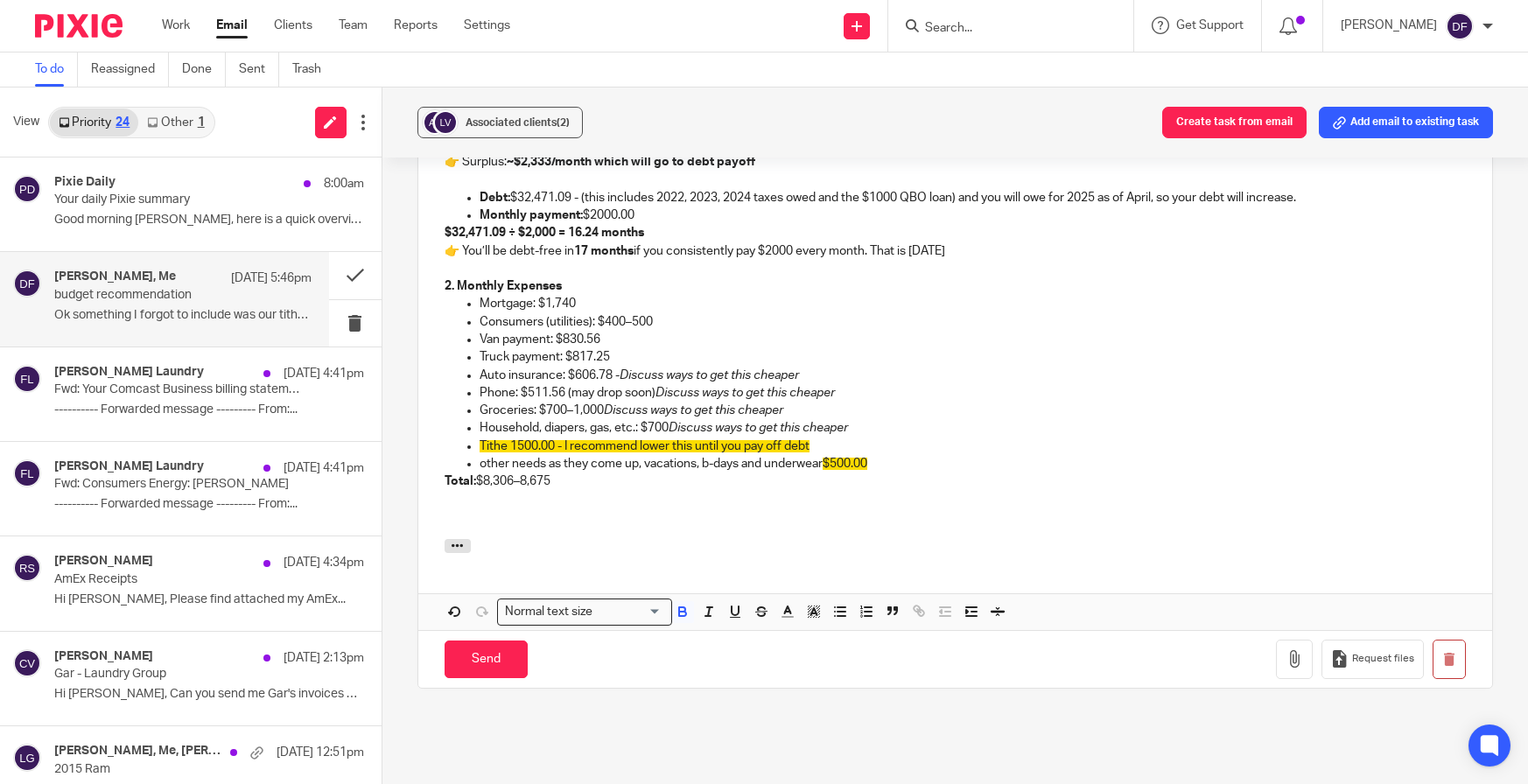
scroll to position [1446, 0]
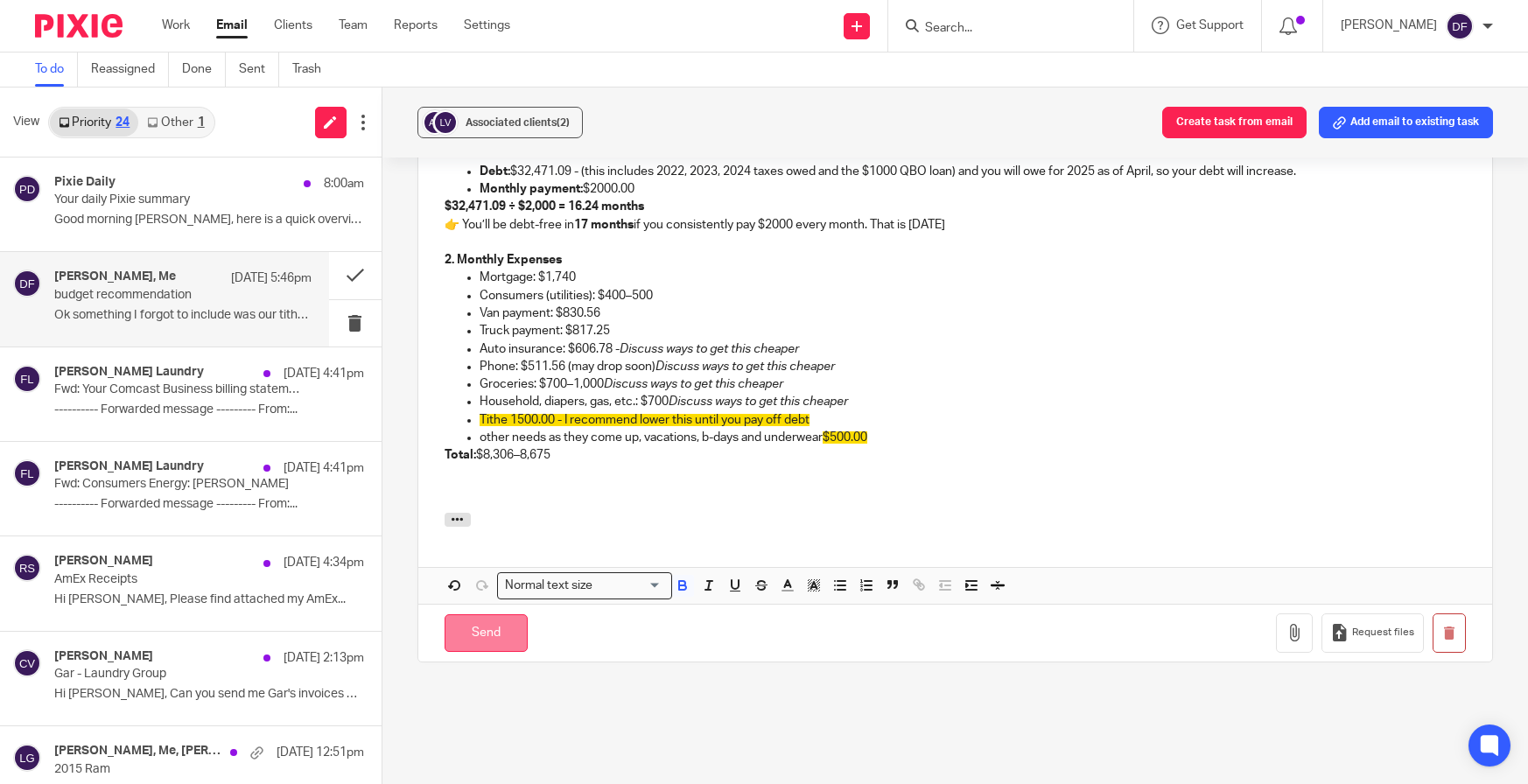
click at [461, 626] on input "Send" at bounding box center [485, 632] width 83 height 37
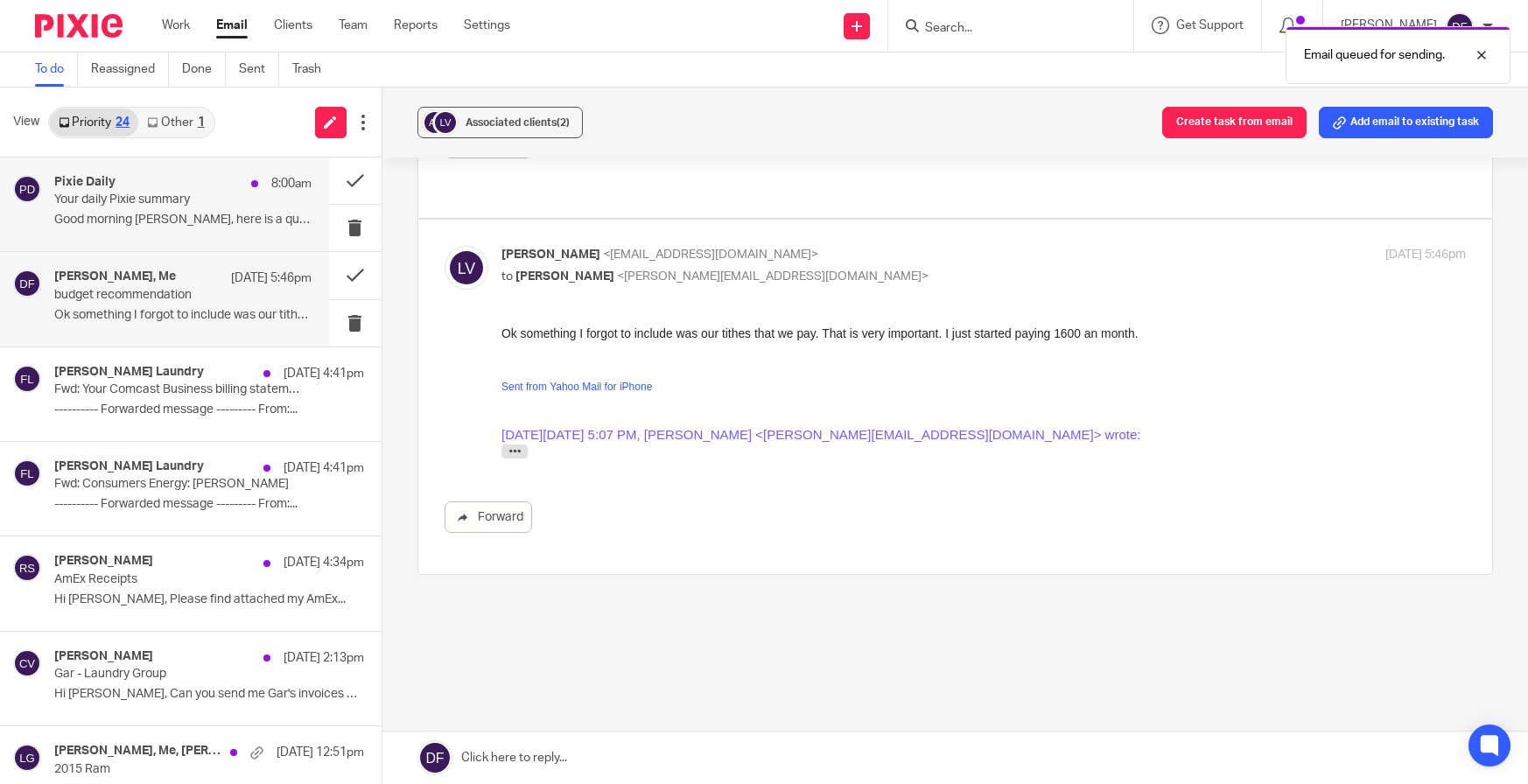
click at [143, 215] on p "Good morning [PERSON_NAME], here is a quick overview of..." at bounding box center [182, 220] width 258 height 15
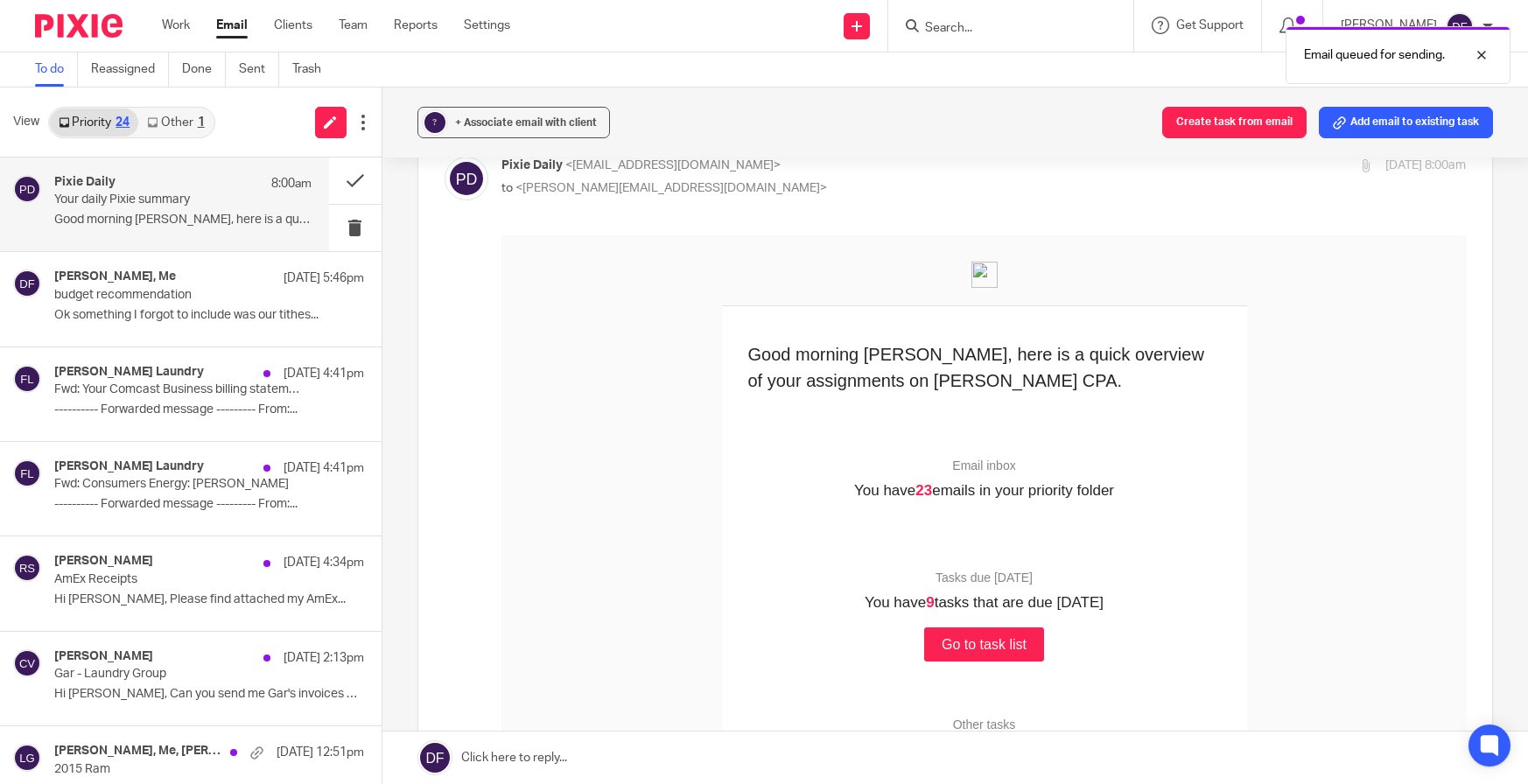
scroll to position [262, 0]
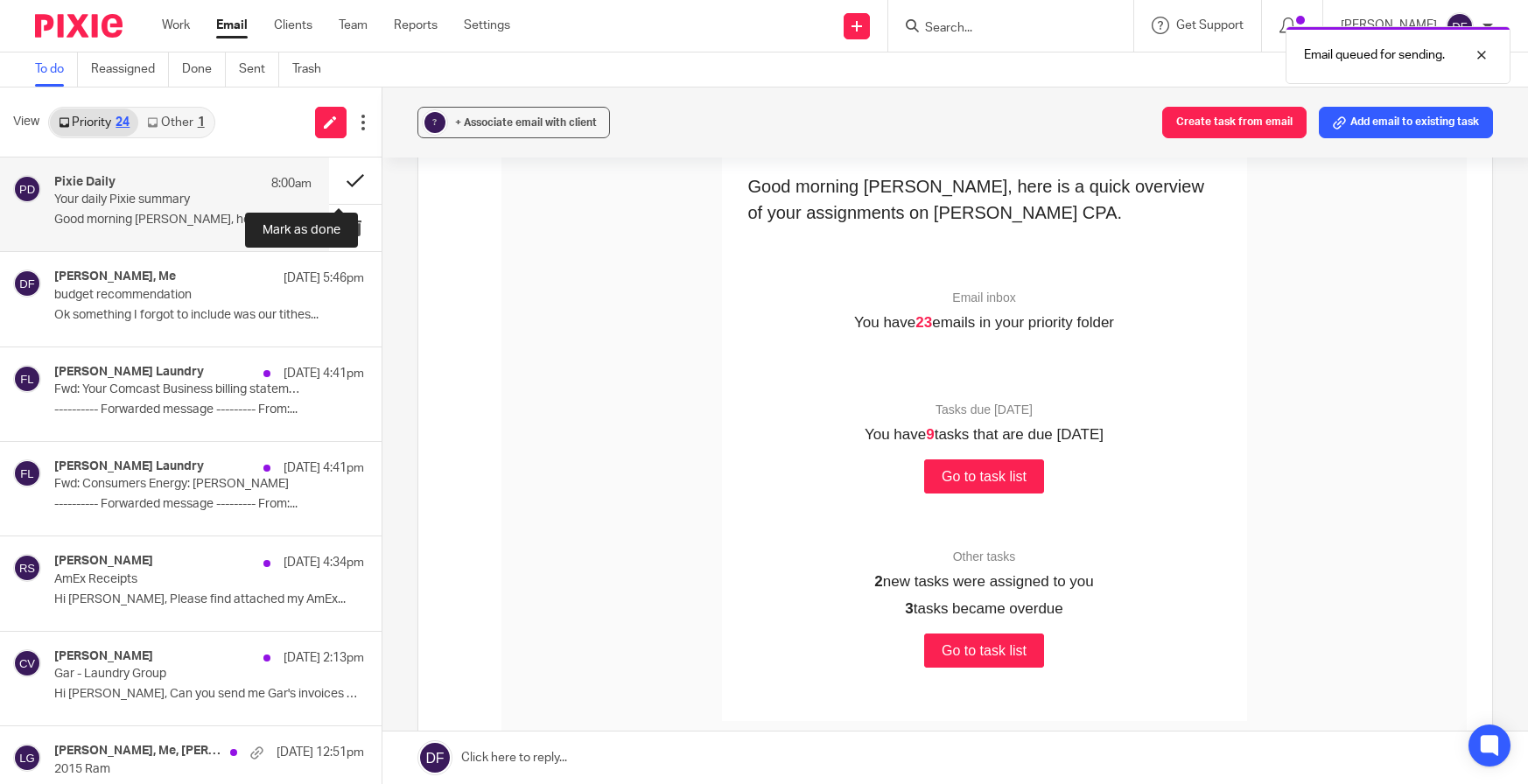
click at [338, 177] on button at bounding box center [355, 180] width 52 height 47
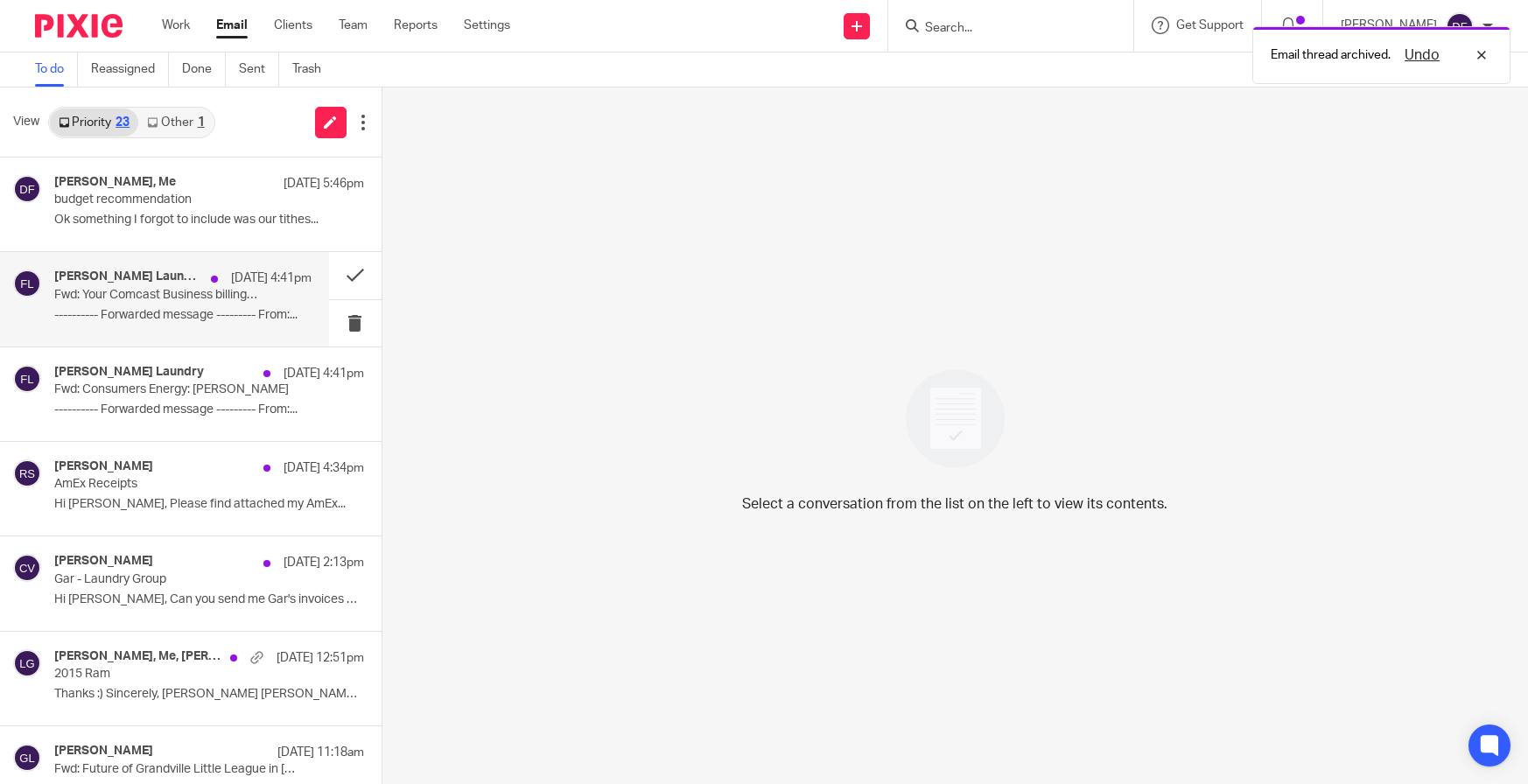
click at [102, 293] on p "Fwd: Your Comcast Business billing statement is ready" at bounding box center [156, 296] width 206 height 15
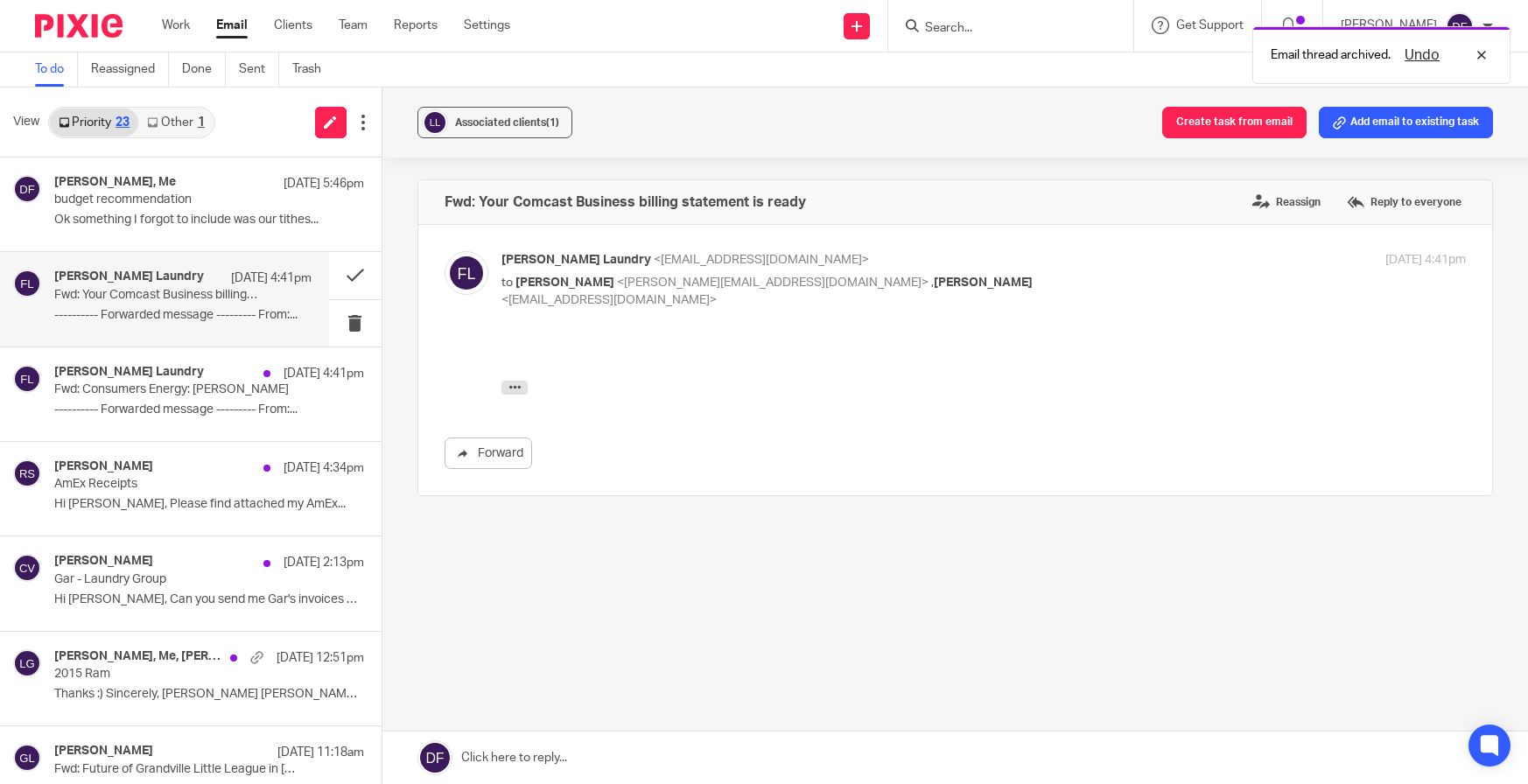
scroll to position [0, 0]
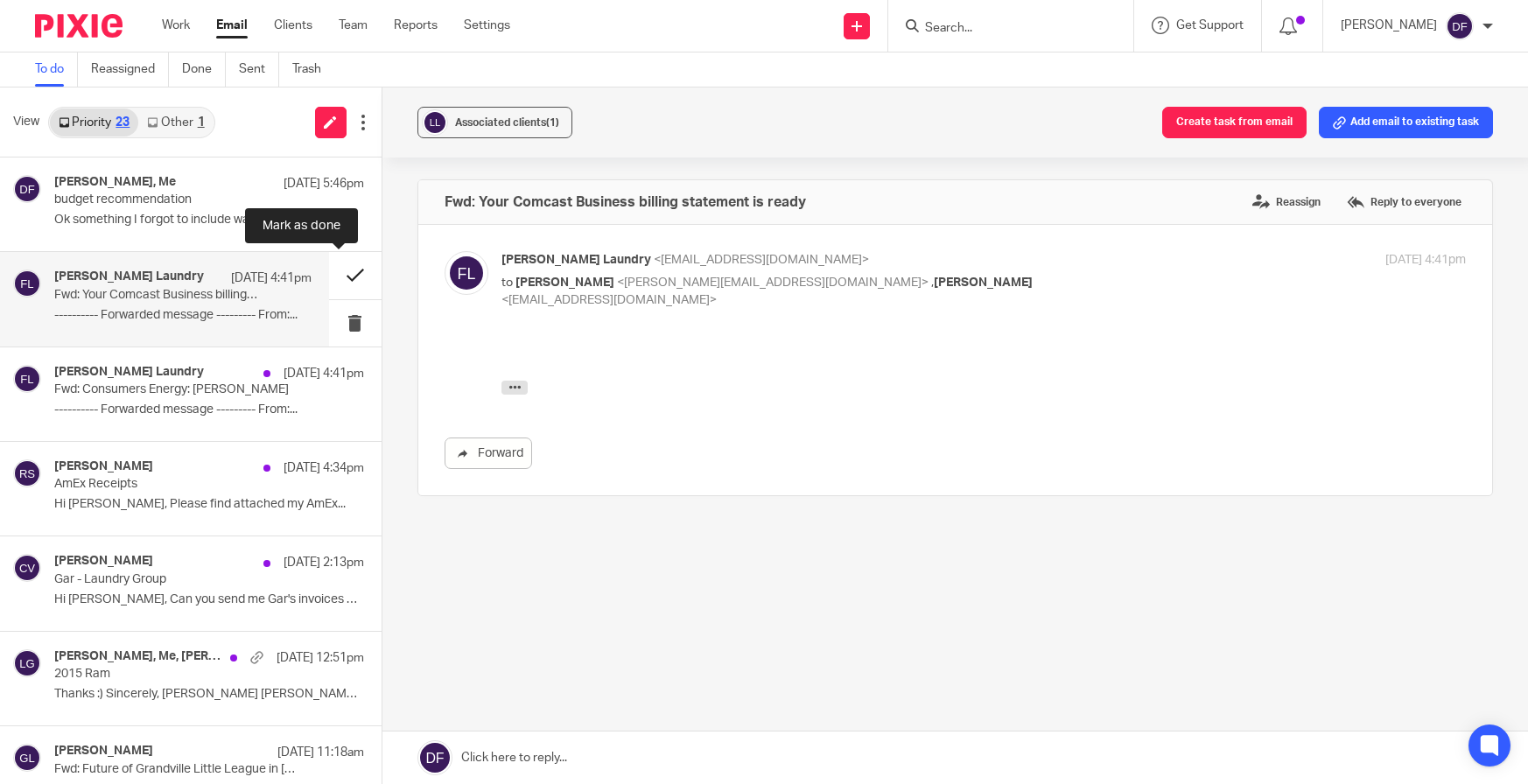
click at [339, 272] on button at bounding box center [355, 275] width 52 height 47
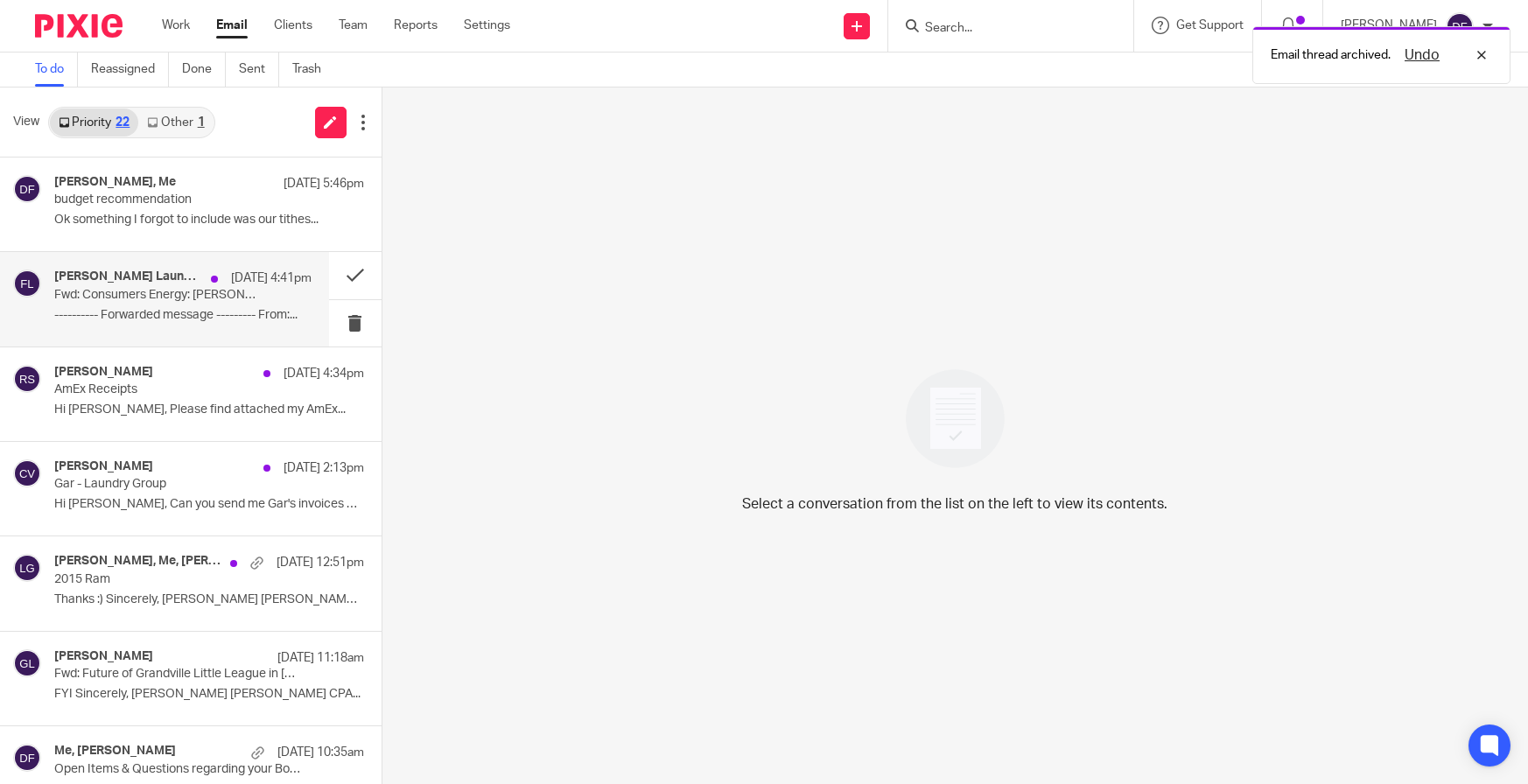
click at [117, 286] on div "[PERSON_NAME] Laundry [DATE] 4:41pm" at bounding box center [182, 278] width 258 height 18
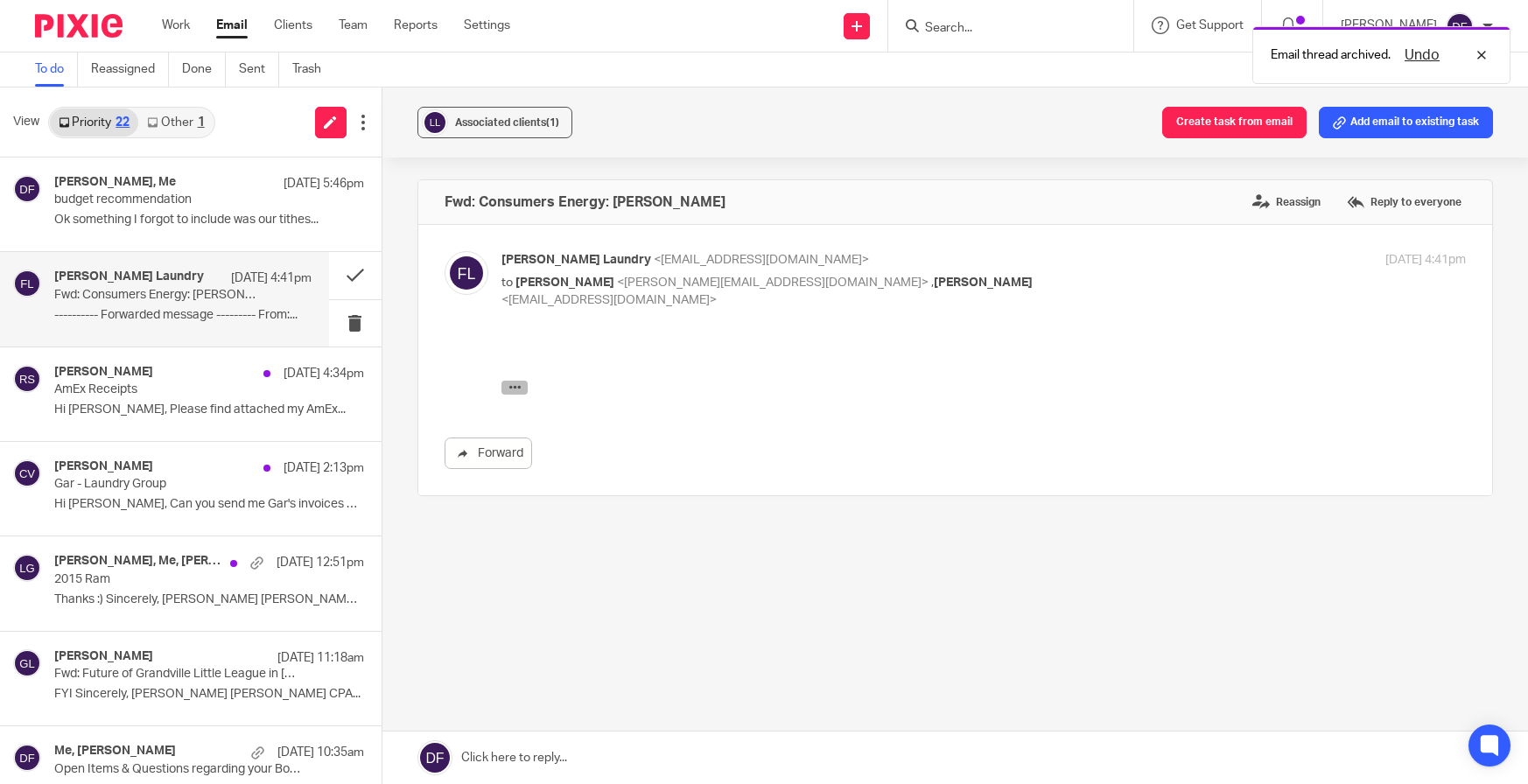
click at [519, 390] on icon "button" at bounding box center [514, 386] width 13 height 13
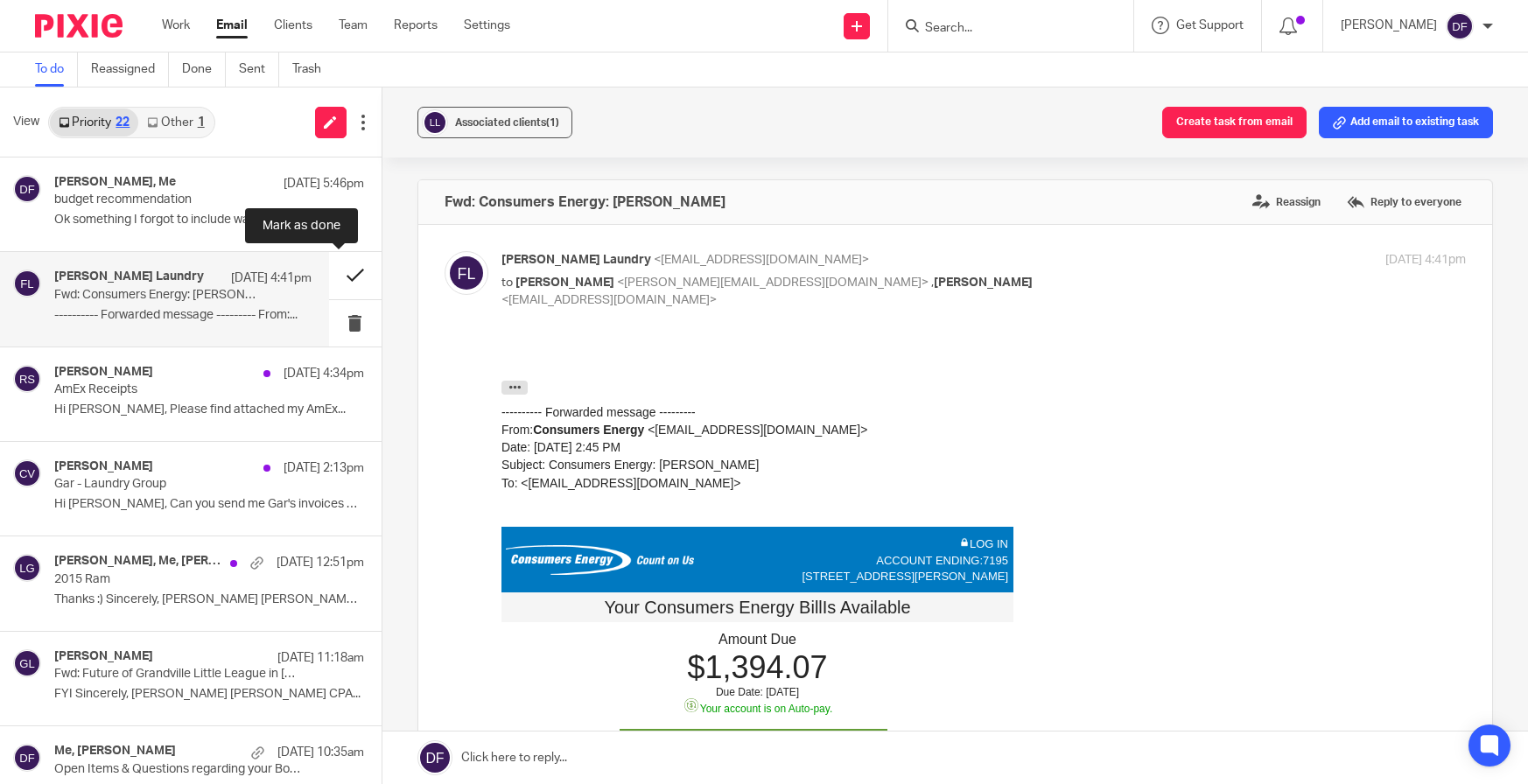
click at [362, 267] on button at bounding box center [355, 275] width 52 height 47
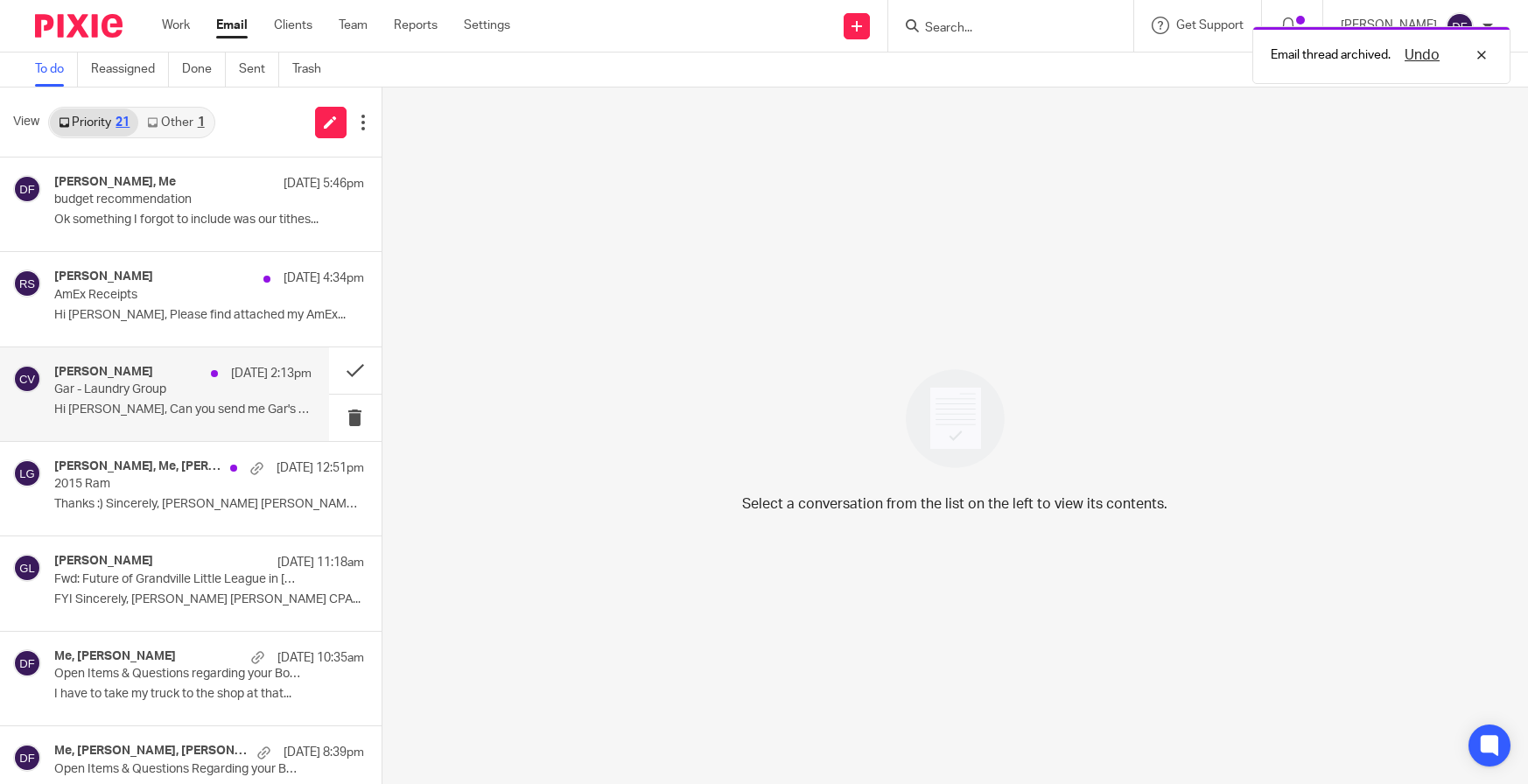
click at [129, 387] on p "Gar - Laundry Group" at bounding box center [156, 390] width 206 height 15
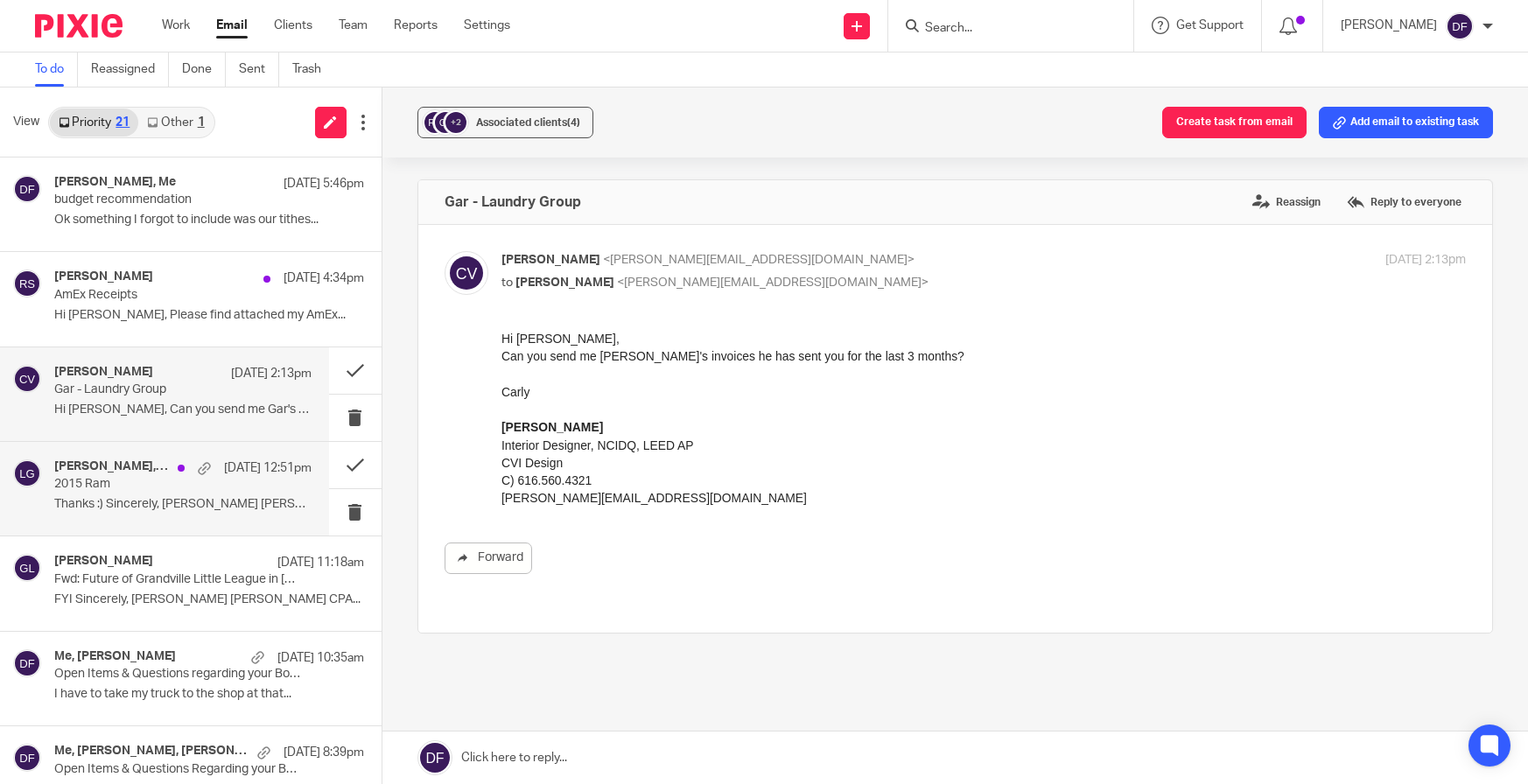
click at [61, 498] on div "[PERSON_NAME], Me, [PERSON_NAME] [DATE] Ram Thanks :) Sincerely, [PERSON_NAME] …" at bounding box center [182, 488] width 258 height 59
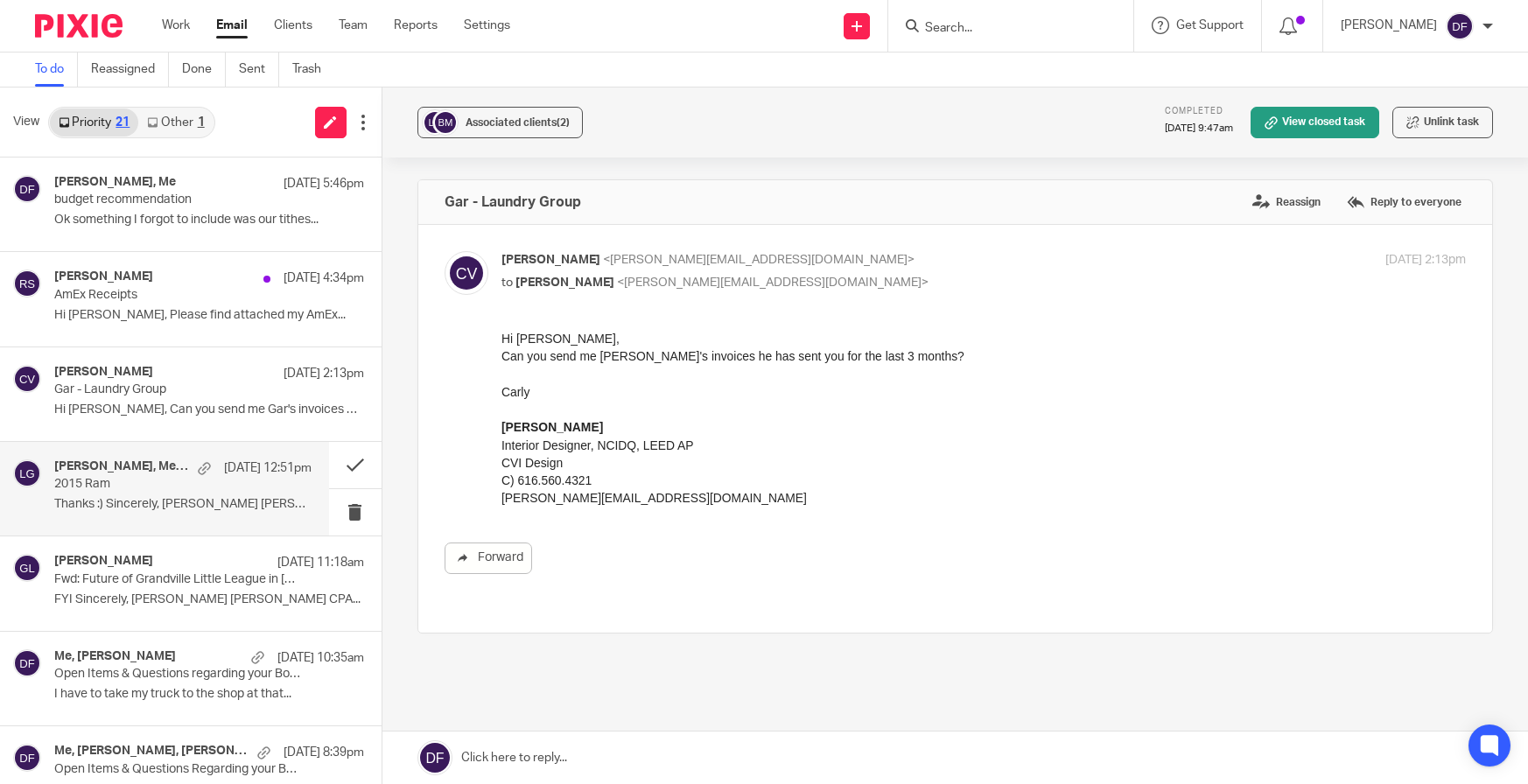
click at [219, 481] on p "2015 Ram" at bounding box center [156, 485] width 206 height 15
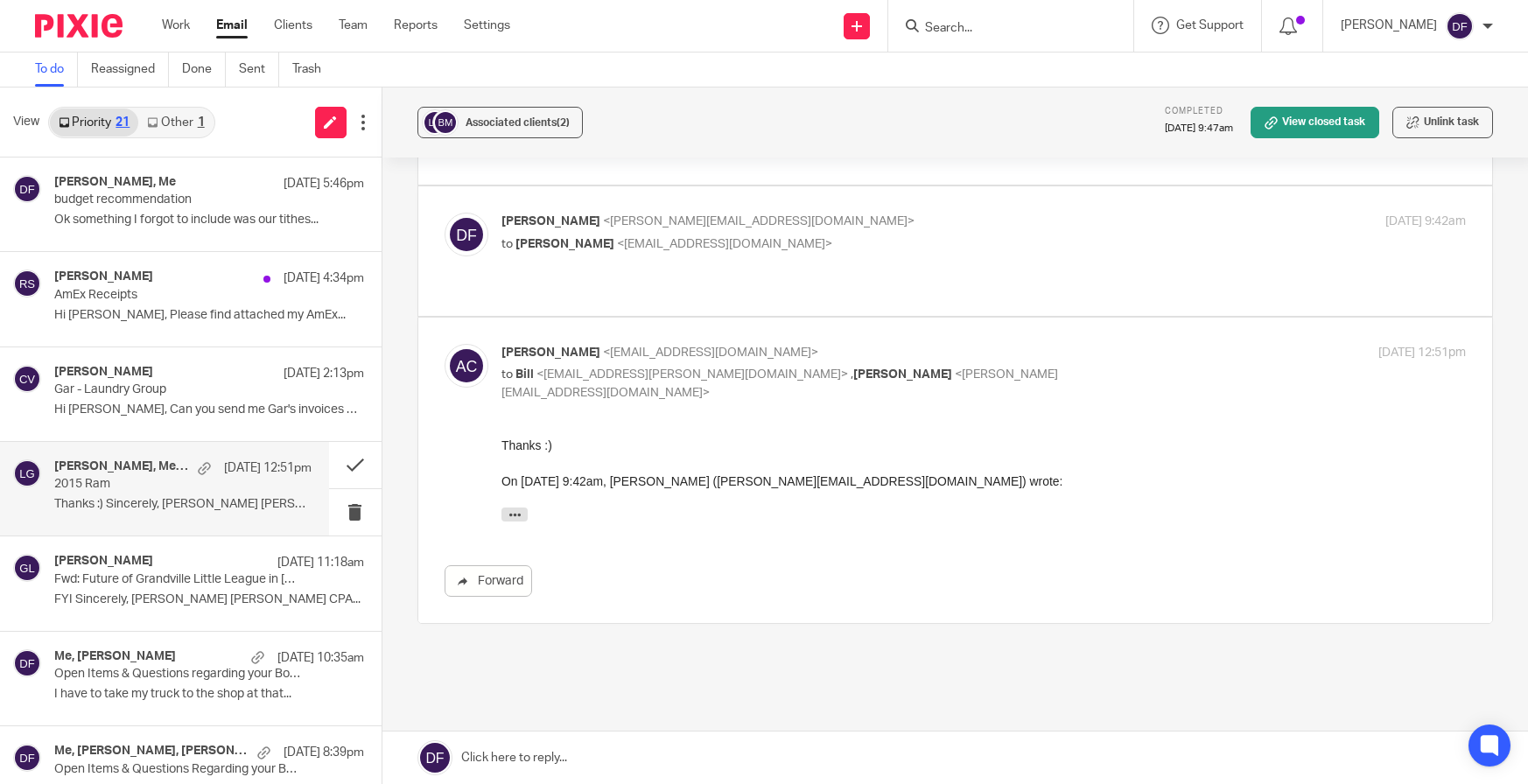
scroll to position [622, 0]
click at [352, 463] on button at bounding box center [355, 465] width 52 height 47
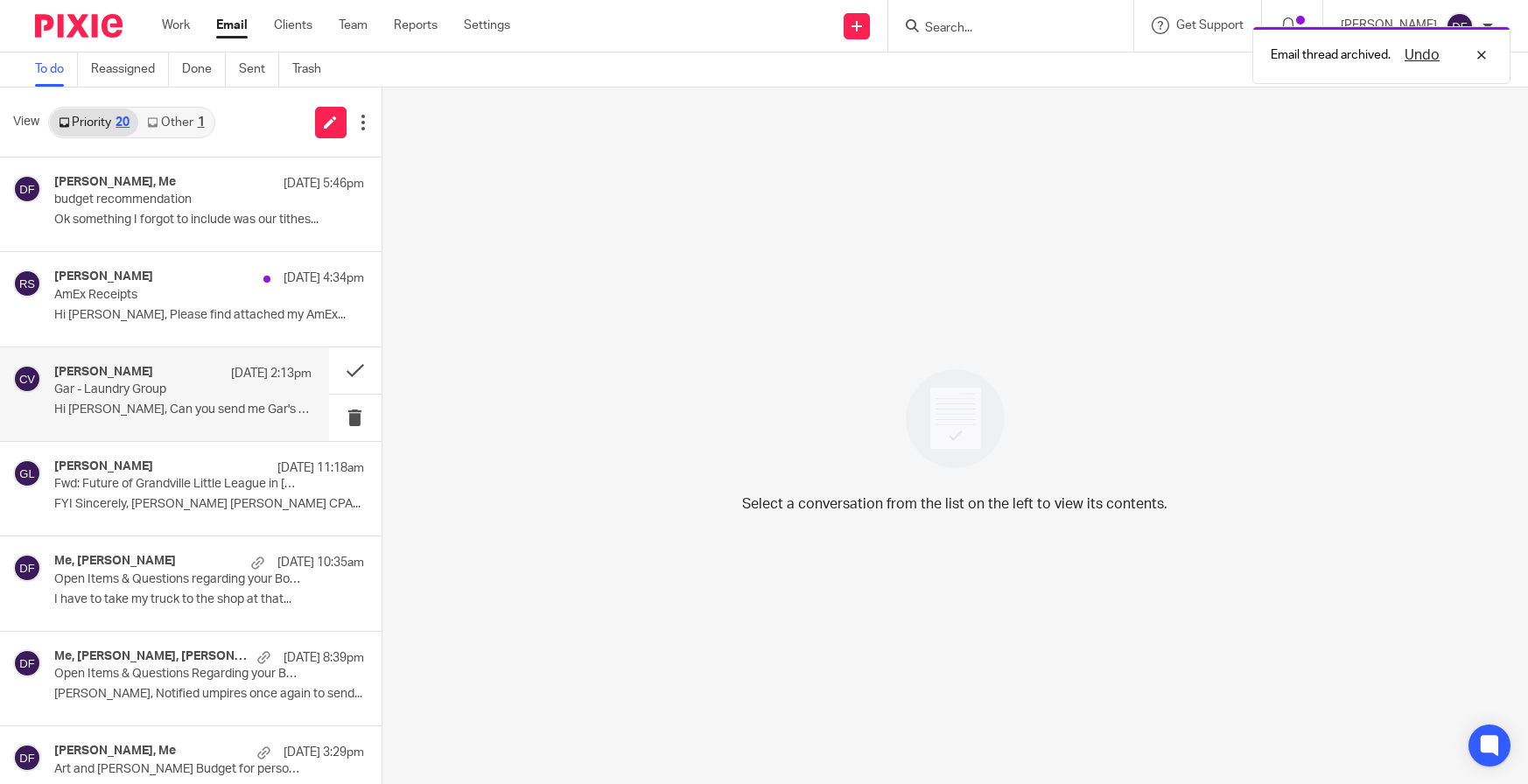
click at [161, 392] on p "Gar - Laundry Group" at bounding box center [156, 390] width 206 height 15
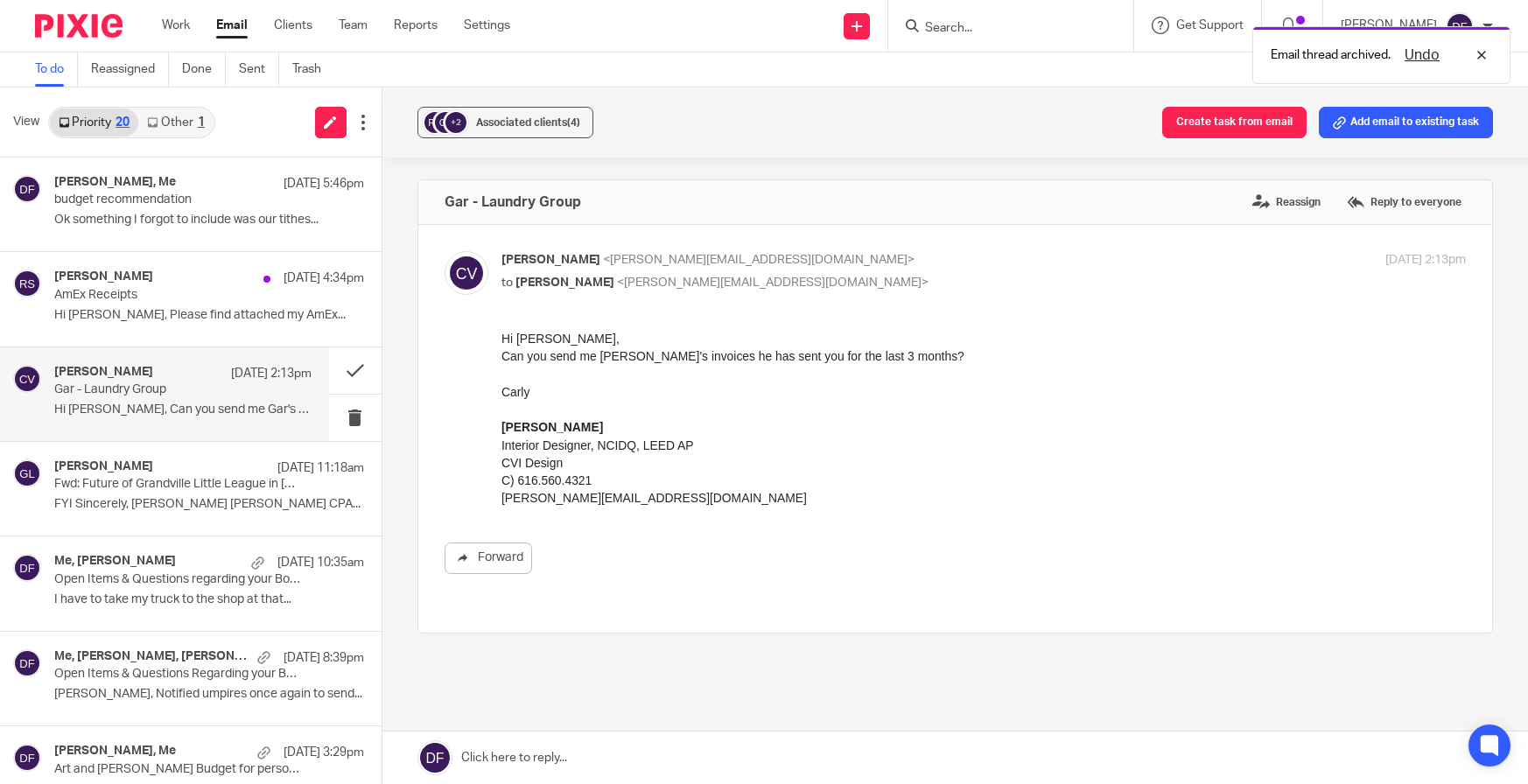
scroll to position [0, 0]
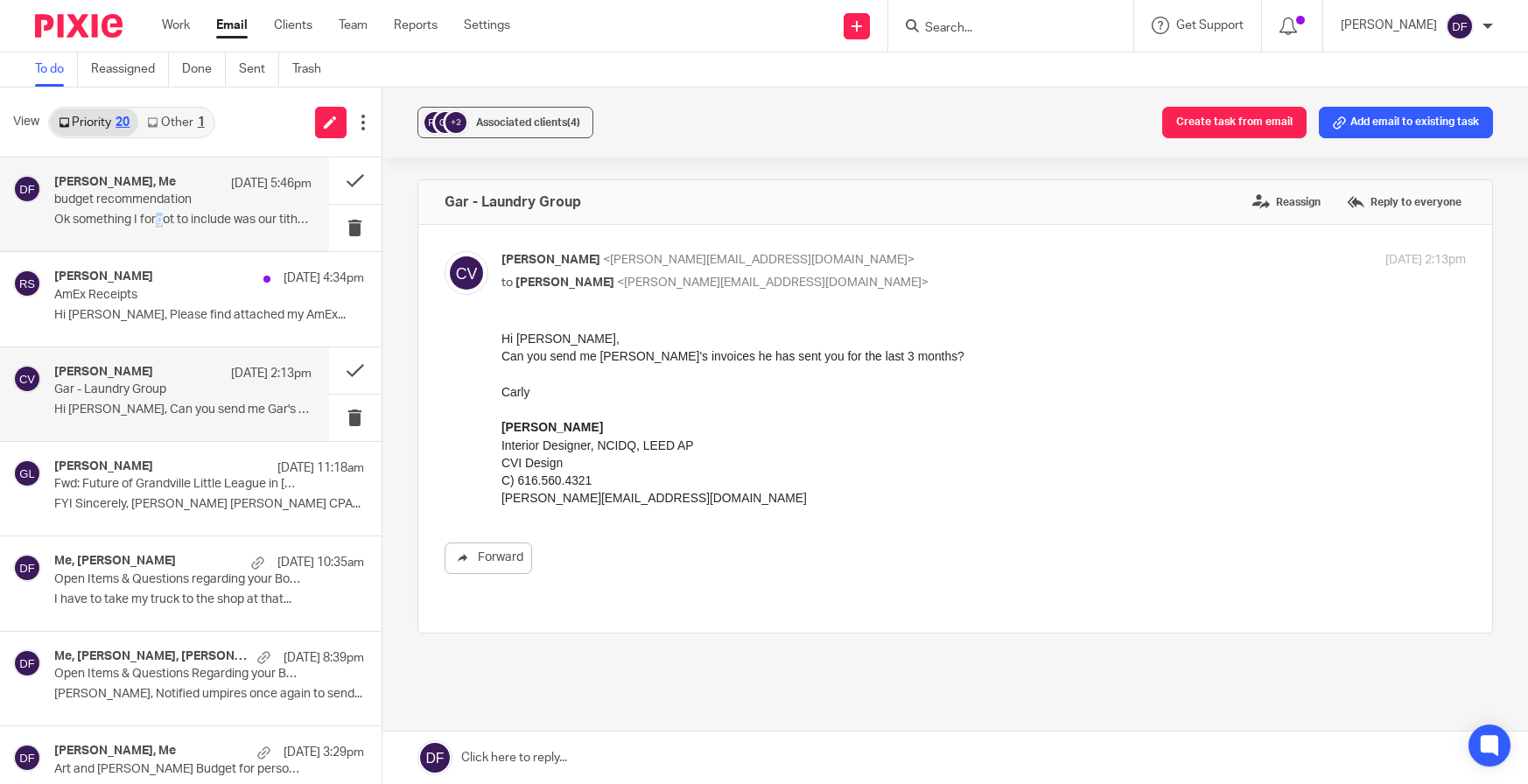
click at [158, 223] on p "Ok something I forgot to include was our tithes..." at bounding box center [182, 220] width 258 height 15
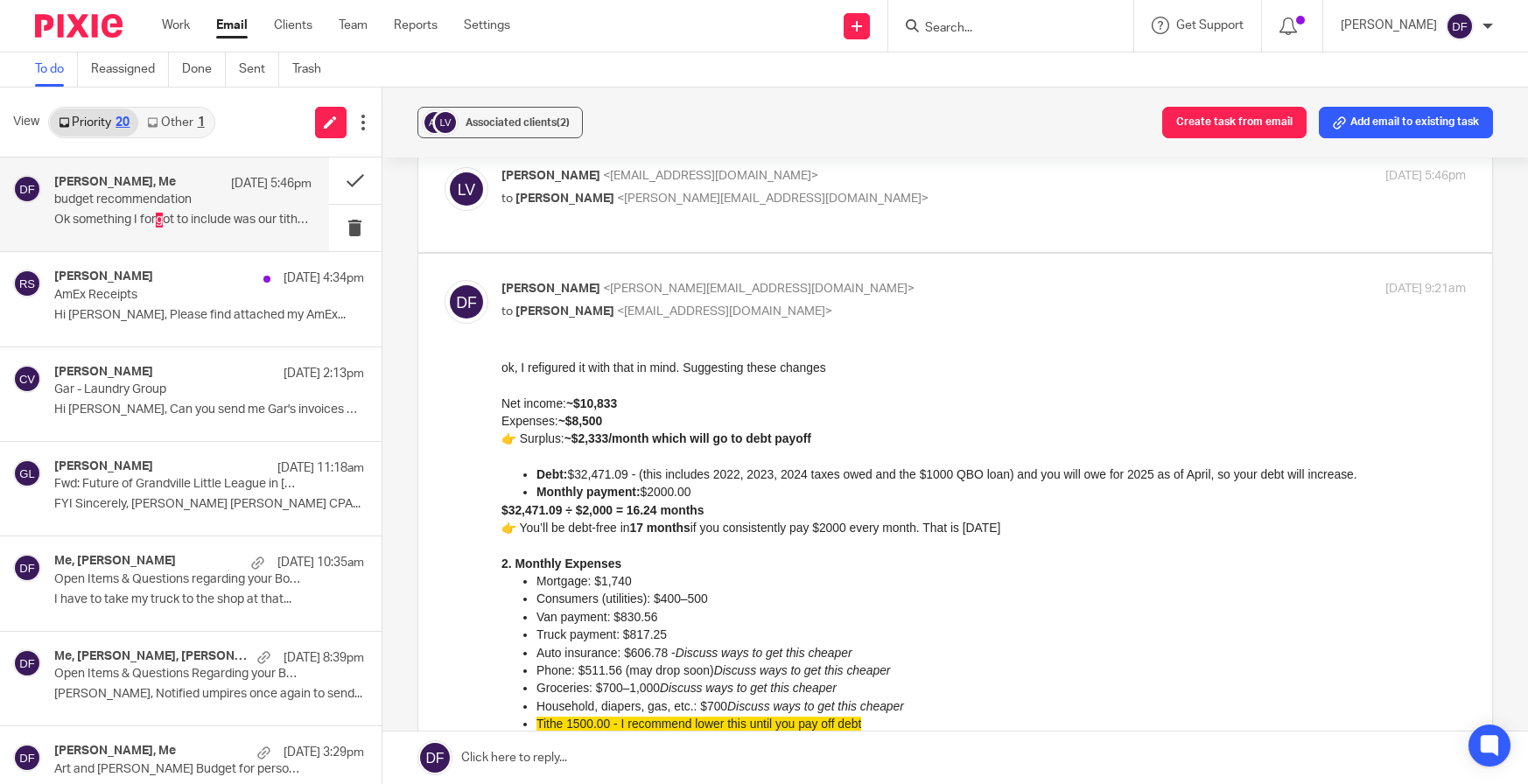
scroll to position [175, 0]
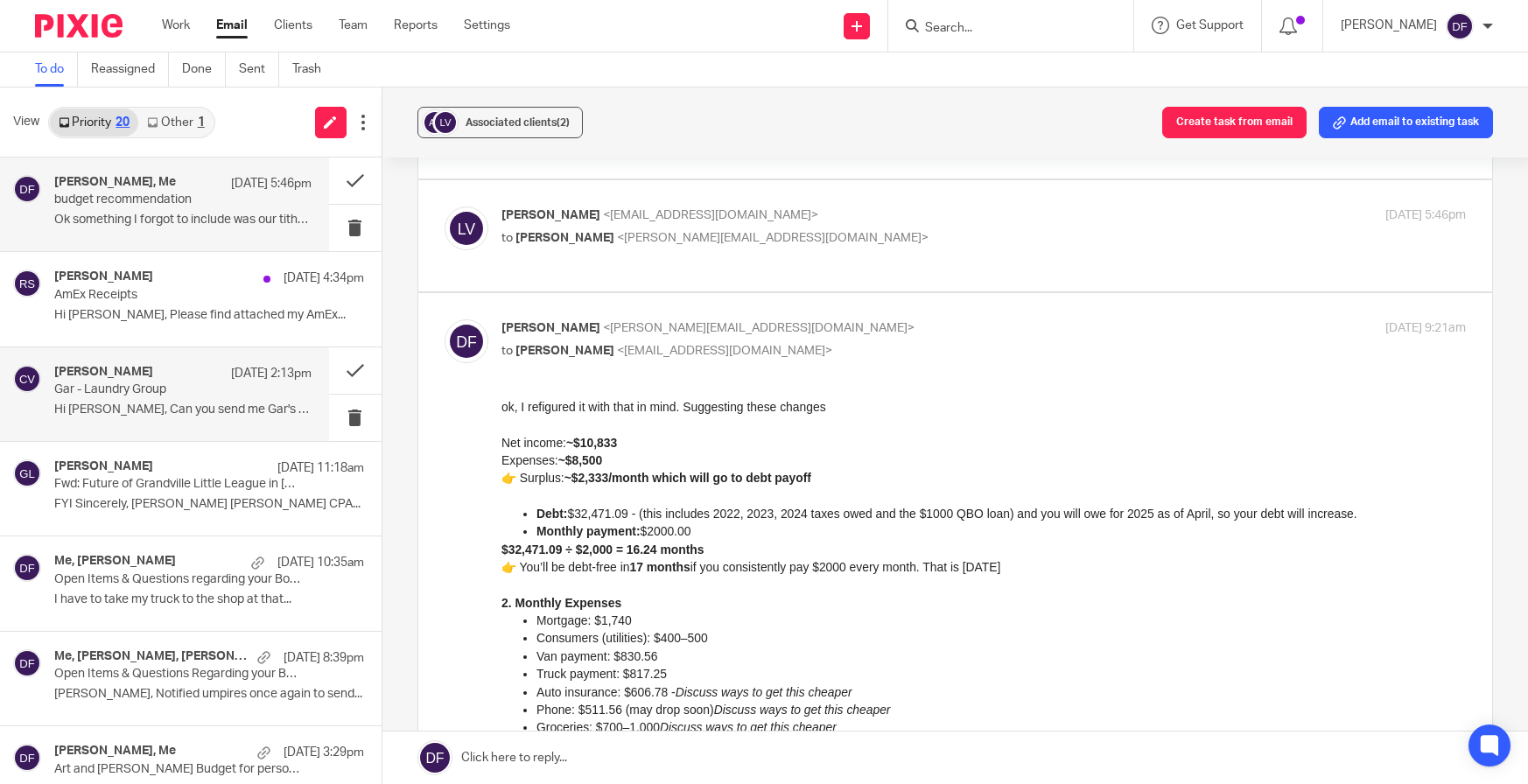
click at [185, 381] on div "[PERSON_NAME] [DATE] 2:13pm" at bounding box center [182, 373] width 258 height 18
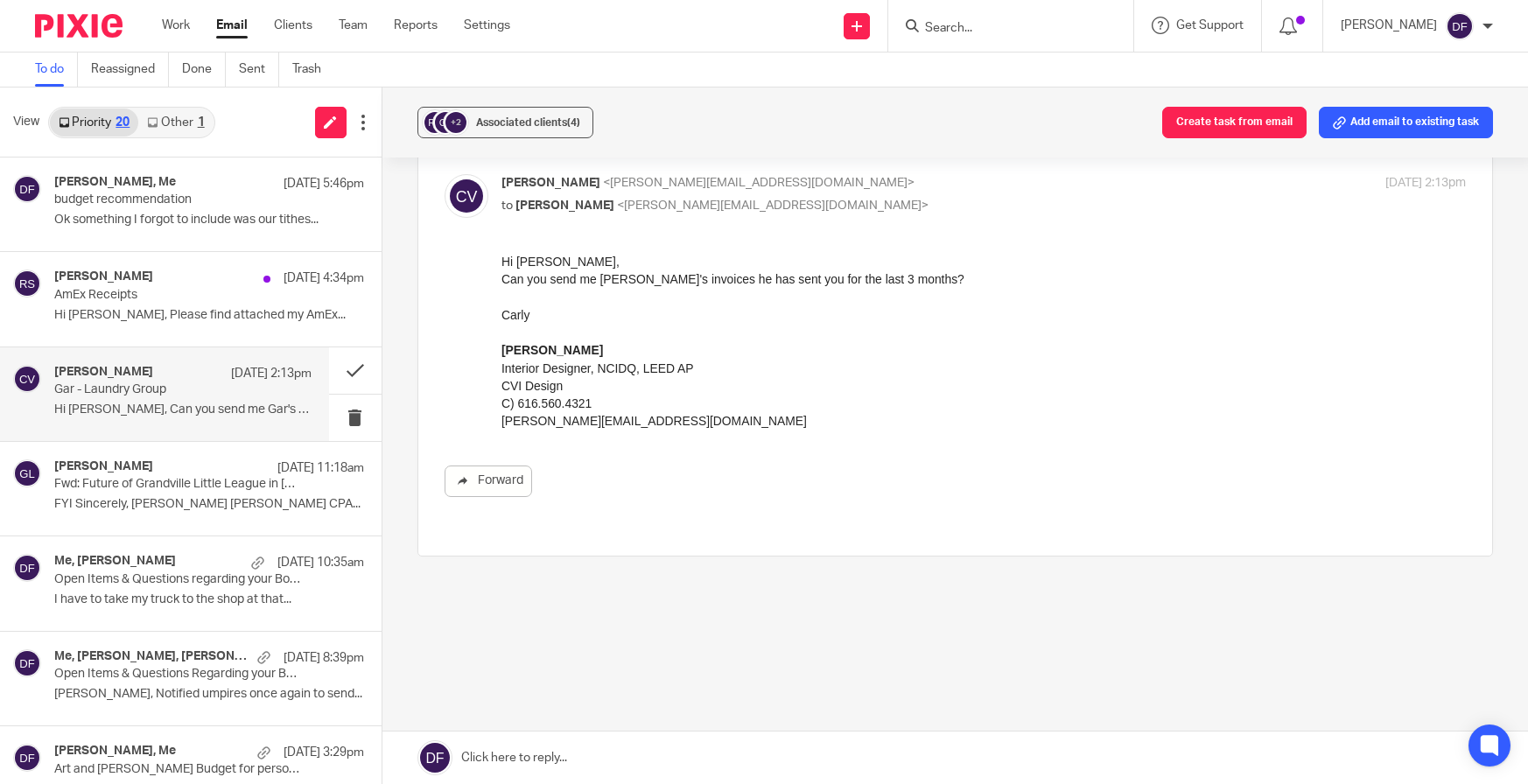
scroll to position [0, 0]
